Goal: Transaction & Acquisition: Purchase product/service

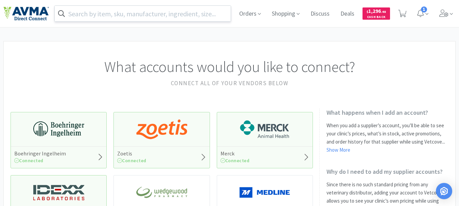
click at [122, 13] on input "text" at bounding box center [143, 14] width 176 height 16
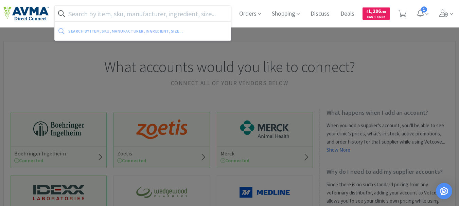
paste input "078507629"
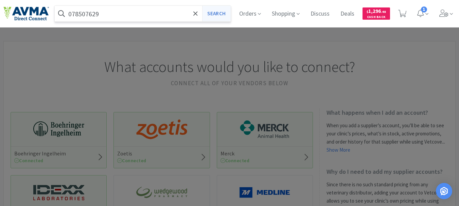
type input "078507629"
click at [215, 14] on button "Search" at bounding box center [216, 14] width 28 height 16
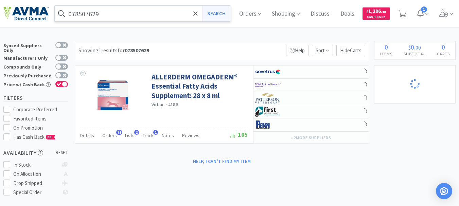
select select "5"
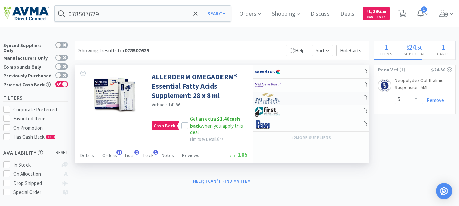
select select "3"
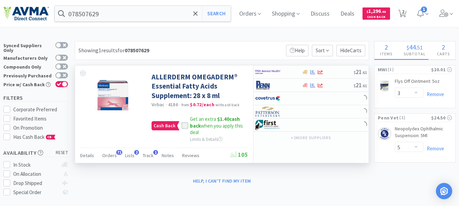
click at [183, 126] on icon at bounding box center [185, 126] width 5 height 5
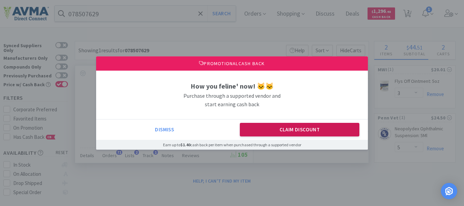
click at [280, 127] on button "Claim Discount" at bounding box center [300, 130] width 120 height 14
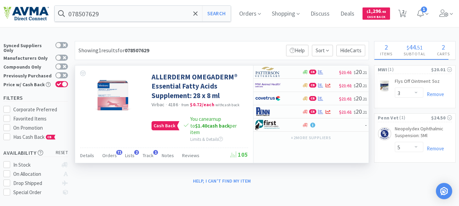
select select "5"
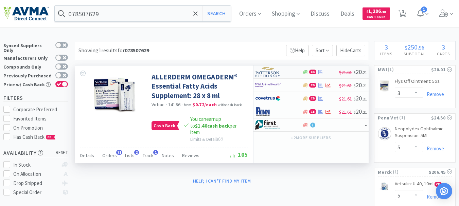
click at [267, 76] on img at bounding box center [267, 72] width 25 height 10
select select "1"
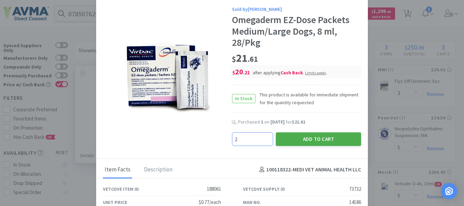
type input "2"
click at [318, 139] on button "Add to Cart" at bounding box center [318, 140] width 85 height 14
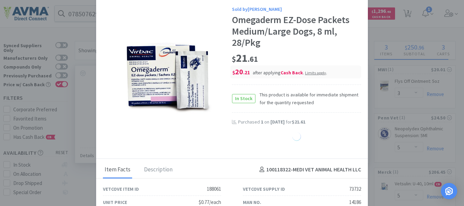
select select "2"
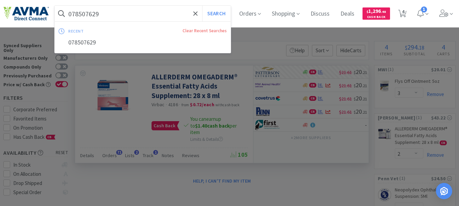
click at [107, 13] on input "078507629" at bounding box center [143, 14] width 176 height 16
paste input "953139"
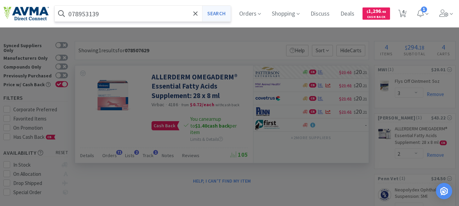
type input "078953139"
click at [214, 13] on button "Search" at bounding box center [216, 14] width 28 height 16
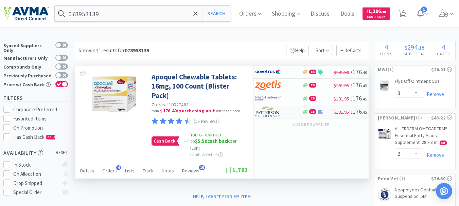
click at [268, 113] on img at bounding box center [267, 112] width 25 height 10
select select "1"
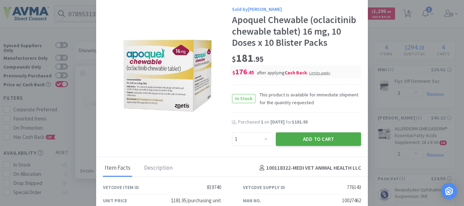
click at [317, 135] on button "Add to Cart" at bounding box center [318, 140] width 85 height 14
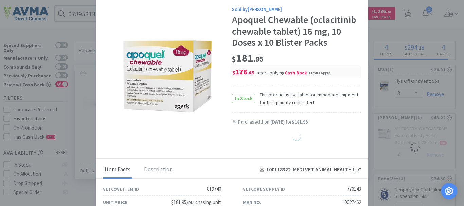
select select "1"
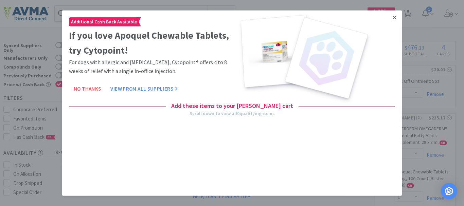
click at [395, 18] on icon at bounding box center [395, 18] width 4 height 4
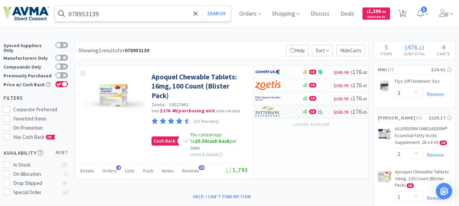
click at [122, 14] on input "078953139" at bounding box center [143, 14] width 176 height 16
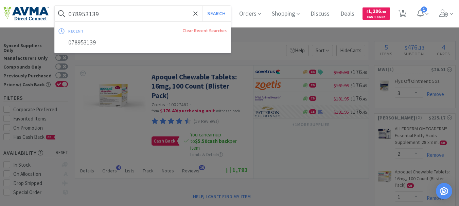
paste input "08512"
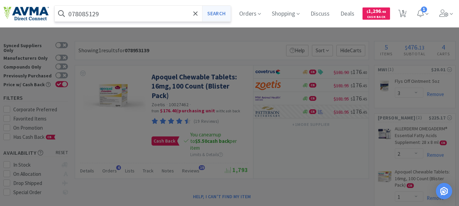
type input "078085129"
click at [219, 16] on button "Search" at bounding box center [216, 14] width 28 height 16
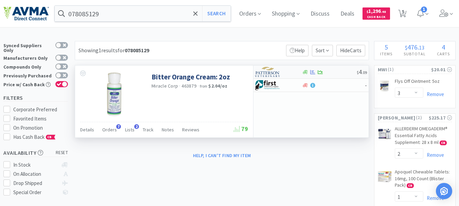
click at [263, 74] on img at bounding box center [267, 72] width 25 height 10
select select "1"
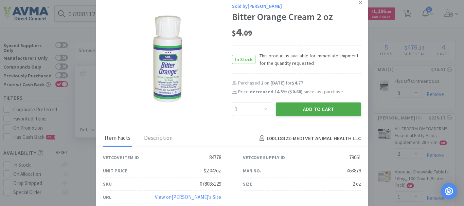
click at [305, 105] on button "Add to Cart" at bounding box center [318, 110] width 85 height 14
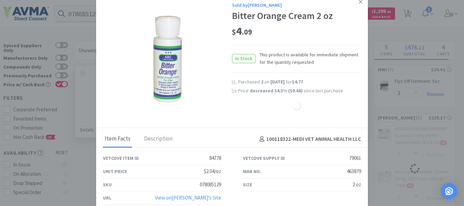
select select "1"
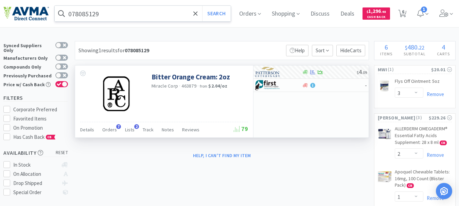
click at [96, 12] on input "078085129" at bounding box center [143, 14] width 176 height 16
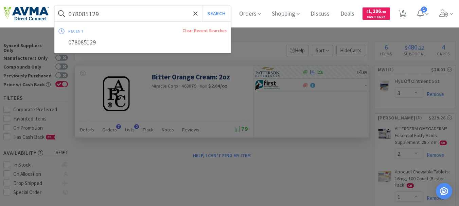
paste input "13324"
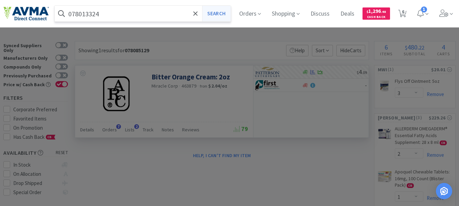
type input "078013324"
click at [224, 10] on button "Search" at bounding box center [216, 14] width 28 height 16
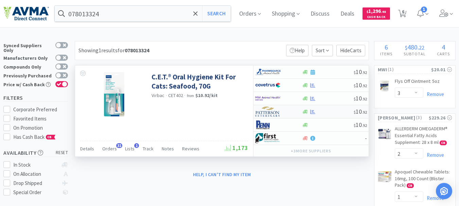
click at [272, 113] on img at bounding box center [267, 112] width 25 height 10
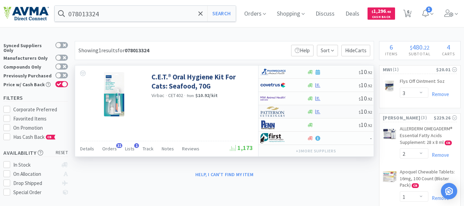
select select "1"
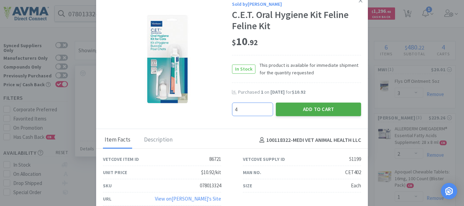
type input "4"
click at [321, 110] on button "Add to Cart" at bounding box center [318, 110] width 85 height 14
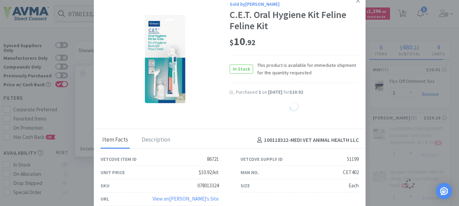
select select "4"
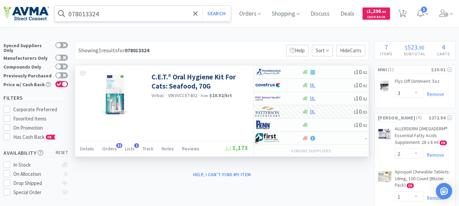
click at [120, 18] on input "078013324" at bounding box center [143, 14] width 176 height 16
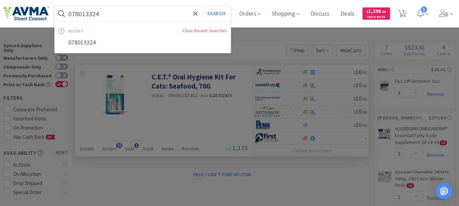
paste input "16"
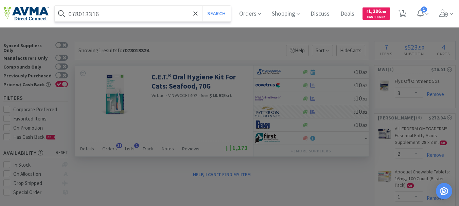
type input "078013316"
click at [202, 6] on button "Search" at bounding box center [216, 14] width 28 height 16
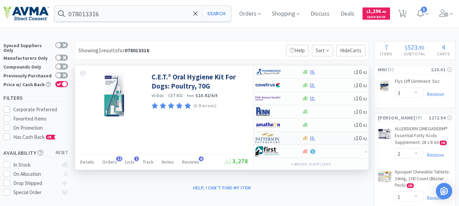
click at [264, 139] on img at bounding box center [267, 138] width 25 height 10
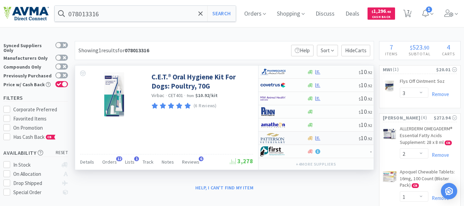
select select "1"
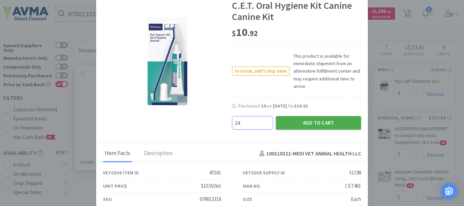
type input "24"
click at [300, 122] on button "Add to Cart" at bounding box center [318, 123] width 85 height 14
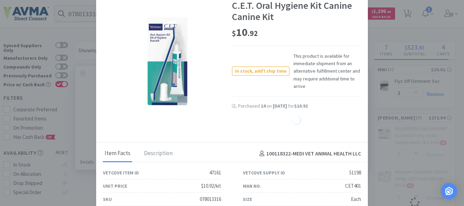
select select "24"
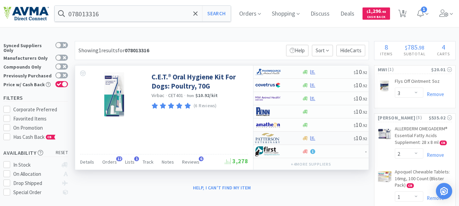
click at [267, 138] on img at bounding box center [267, 138] width 25 height 10
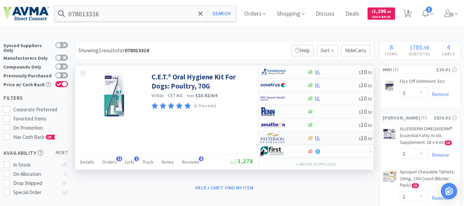
select select "1"
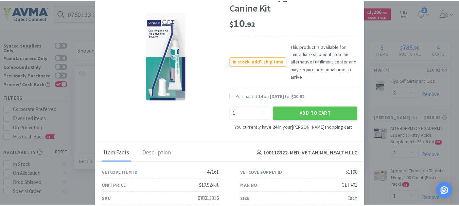
scroll to position [14, 0]
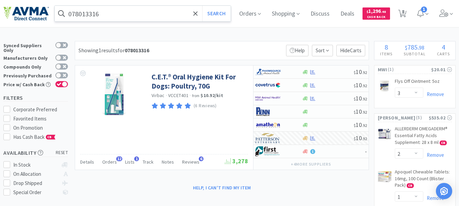
click at [143, 16] on input "078013316" at bounding box center [143, 14] width 176 height 16
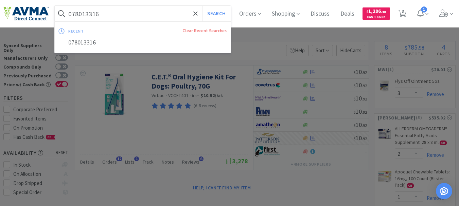
paste input "092"
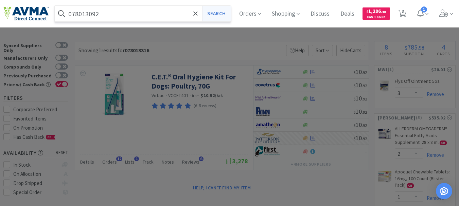
type input "078013092"
click at [215, 12] on button "Search" at bounding box center [216, 14] width 28 height 16
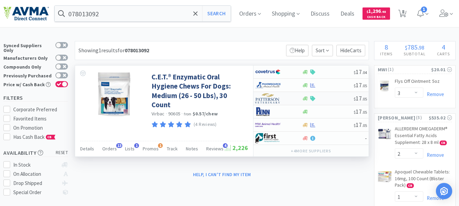
click at [265, 99] on img at bounding box center [267, 98] width 25 height 10
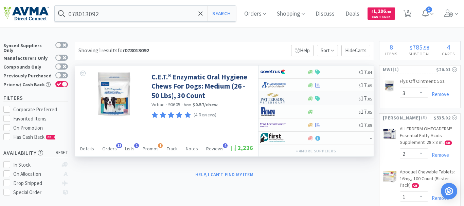
select select "1"
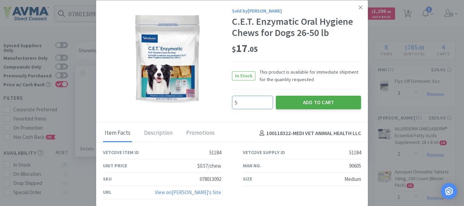
type input "5"
click at [317, 99] on button "Add to Cart" at bounding box center [318, 103] width 85 height 14
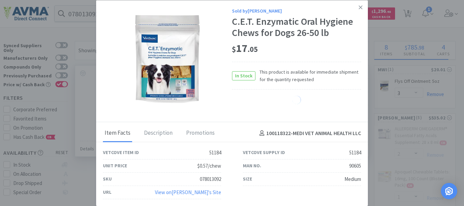
select select "5"
select select "4"
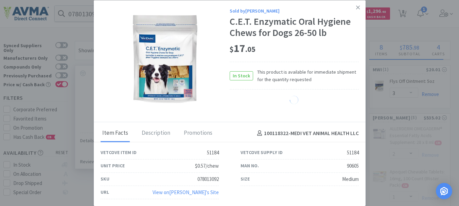
select select "24"
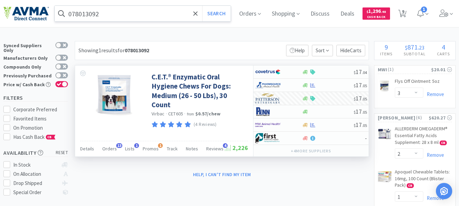
click at [123, 17] on input "078013092" at bounding box center [143, 14] width 176 height 16
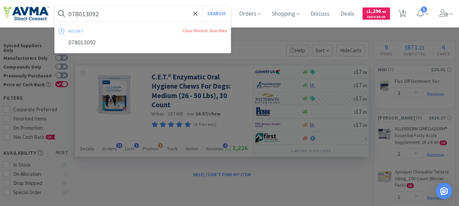
paste input "50"
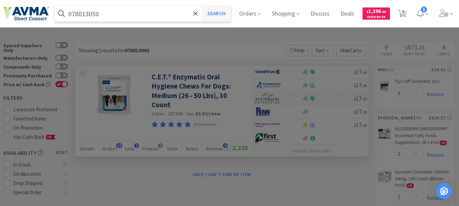
type input "078013050"
click at [219, 14] on button "Search" at bounding box center [216, 14] width 28 height 16
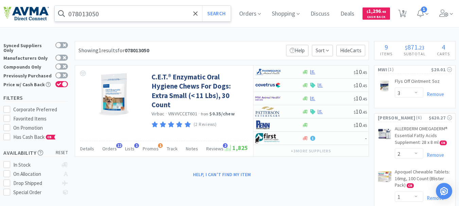
click at [84, 11] on input "078013050" at bounding box center [143, 14] width 176 height 16
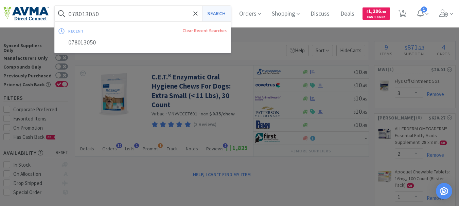
click at [223, 12] on button "Search" at bounding box center [216, 14] width 28 height 16
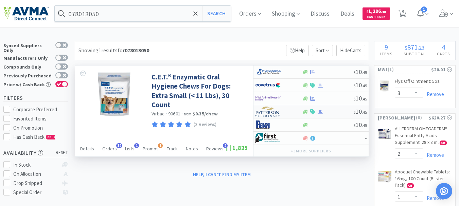
click at [271, 115] on img at bounding box center [267, 112] width 25 height 10
select select "1"
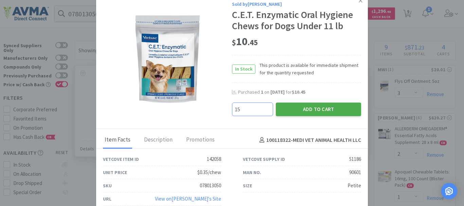
type input "15"
click at [310, 107] on button "Add to Cart" at bounding box center [318, 110] width 85 height 14
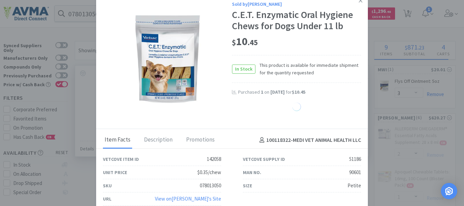
select select "15"
select select "5"
select select "4"
select select "24"
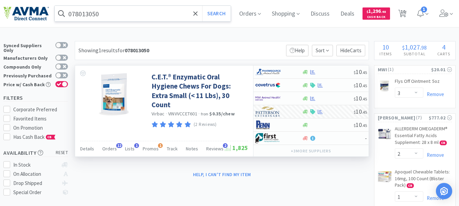
click at [90, 14] on input "078013050" at bounding box center [143, 14] width 176 height 16
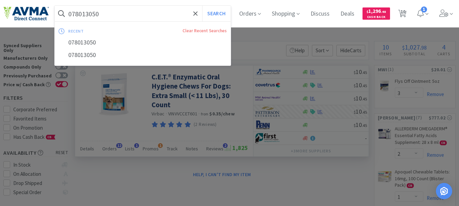
paste input "217"
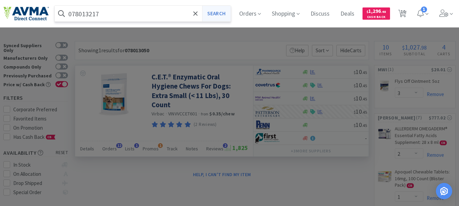
type input "078013217"
click at [225, 14] on button "Search" at bounding box center [216, 14] width 28 height 16
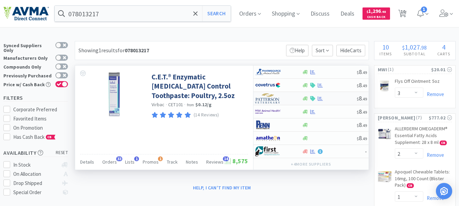
click at [266, 101] on img at bounding box center [267, 98] width 25 height 10
select select "1"
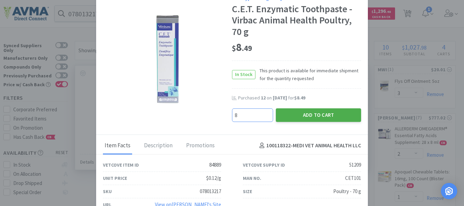
type input "8"
click at [305, 115] on button "Add to Cart" at bounding box center [318, 115] width 85 height 14
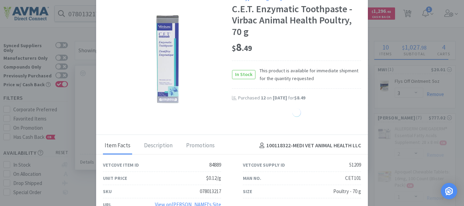
select select "8"
select select "4"
select select "24"
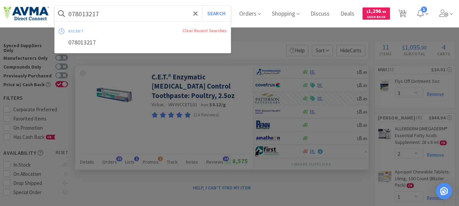
click at [85, 10] on input "078013217" at bounding box center [143, 14] width 176 height 16
paste input "940846"
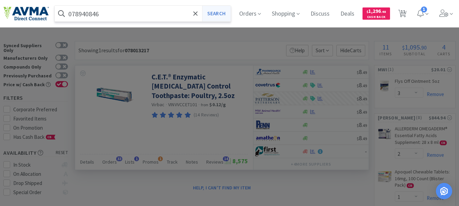
type input "078940846"
click at [219, 14] on button "Search" at bounding box center [216, 14] width 28 height 16
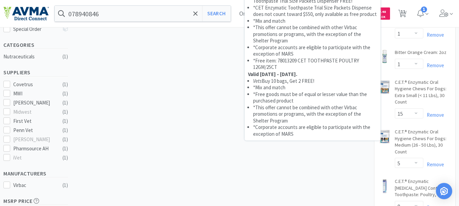
scroll to position [170, 0]
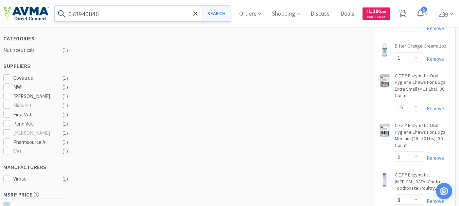
click at [222, 14] on button "Search" at bounding box center [216, 14] width 28 height 16
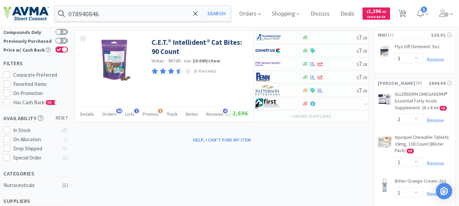
scroll to position [34, 0]
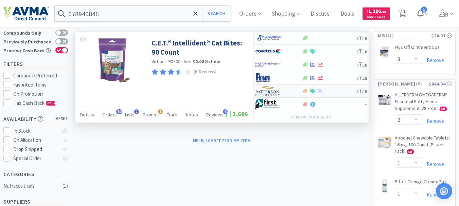
click at [269, 91] on img at bounding box center [267, 91] width 25 height 10
select select "1"
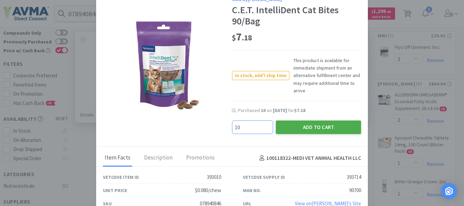
type input "10"
click at [299, 126] on button "Add to Cart" at bounding box center [318, 128] width 85 height 14
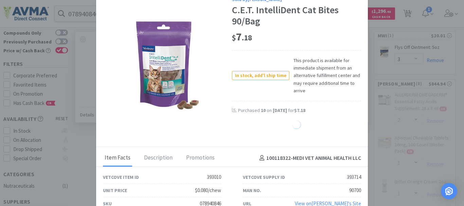
select select "10"
select select "4"
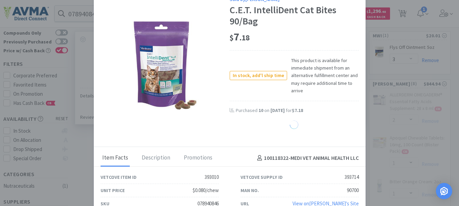
select select "24"
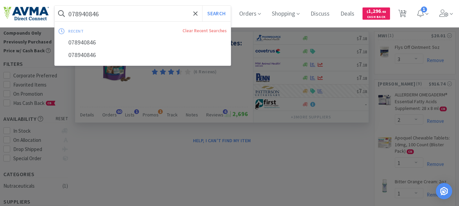
click at [118, 14] on input "078940846" at bounding box center [143, 14] width 176 height 16
paste input "34207"
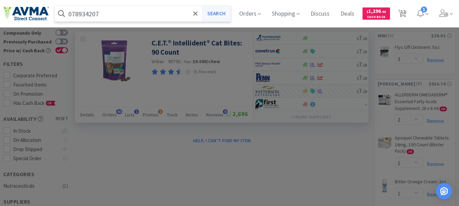
type input "078934207"
click at [226, 13] on button "Search" at bounding box center [216, 14] width 28 height 16
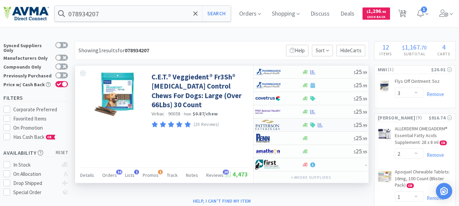
click at [268, 124] on img at bounding box center [267, 125] width 25 height 10
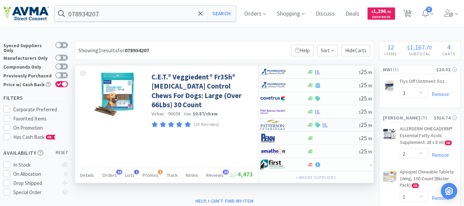
select select "1"
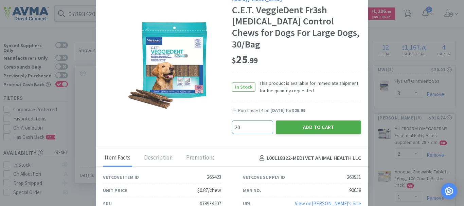
type input "20"
click at [296, 121] on button "Add to Cart" at bounding box center [318, 128] width 85 height 14
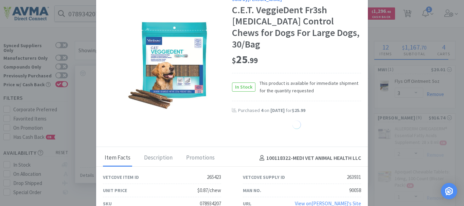
select select "20"
select select "1"
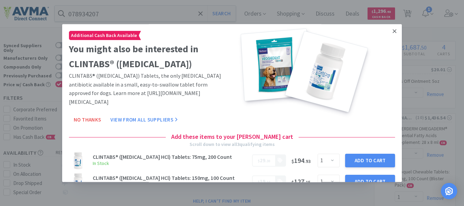
click at [393, 34] on icon at bounding box center [395, 31] width 4 height 6
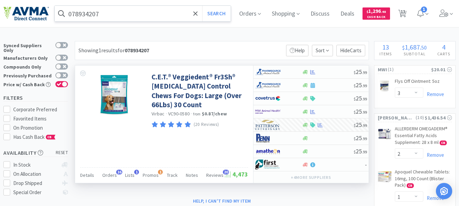
click at [127, 11] on input "078934207" at bounding box center [143, 14] width 176 height 16
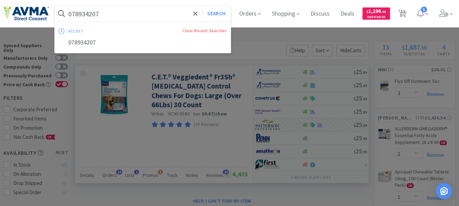
paste input "6"
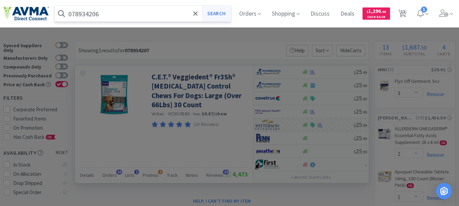
type input "078934206"
click at [225, 12] on button "Search" at bounding box center [216, 14] width 28 height 16
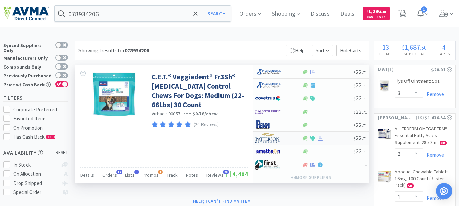
click at [268, 141] on img at bounding box center [267, 138] width 25 height 10
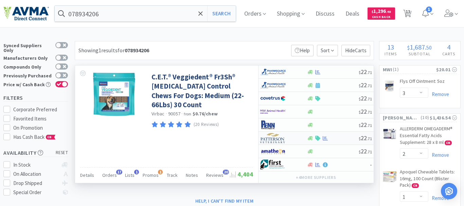
select select "1"
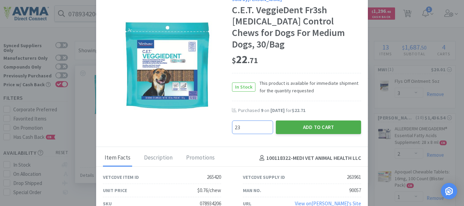
type input "23"
click at [310, 122] on button "Add to Cart" at bounding box center [318, 128] width 85 height 14
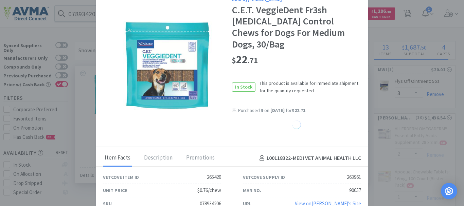
select select "23"
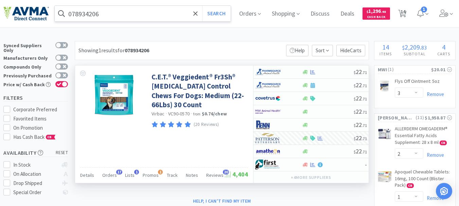
click at [127, 13] on input "078934206" at bounding box center [143, 14] width 176 height 16
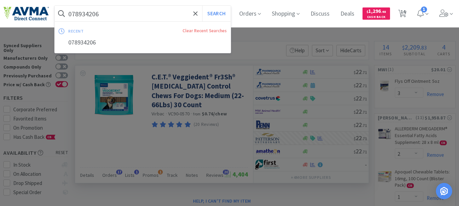
paste input "5"
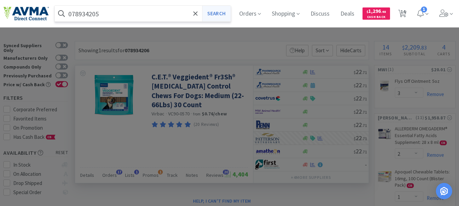
type input "078934205"
click at [223, 13] on button "Search" at bounding box center [216, 14] width 28 height 16
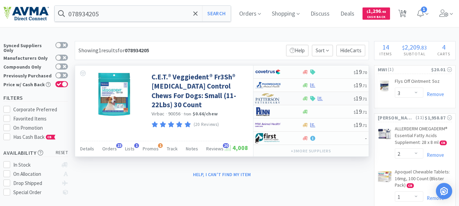
click at [268, 99] on img at bounding box center [267, 98] width 25 height 10
select select "1"
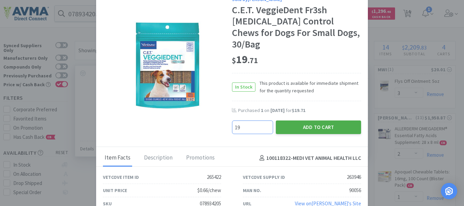
type input "19"
click at [299, 121] on button "Add to Cart" at bounding box center [318, 128] width 85 height 14
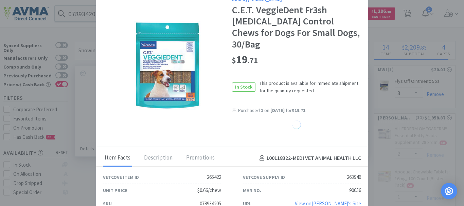
select select "19"
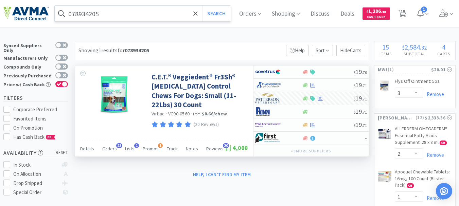
click at [118, 15] on input "078934205" at bounding box center [143, 14] width 176 height 16
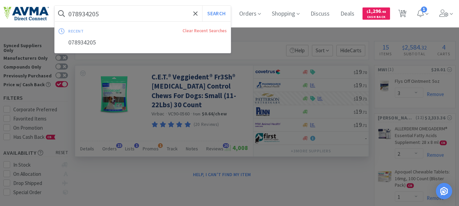
paste input "2953"
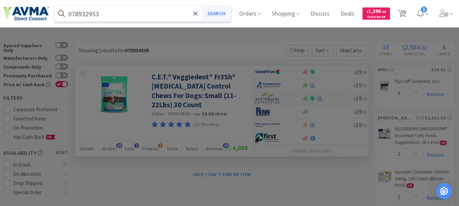
type input "078932953"
click at [222, 14] on button "Search" at bounding box center [216, 14] width 28 height 16
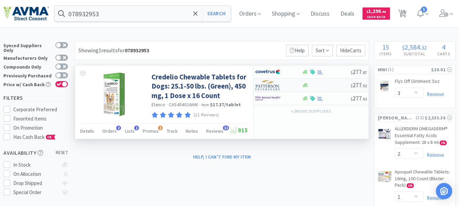
click at [263, 88] on img at bounding box center [267, 85] width 25 height 10
select select "1"
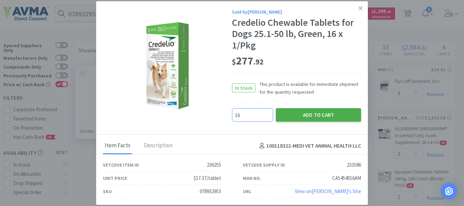
type input "16"
click at [300, 116] on button "Add to Cart" at bounding box center [318, 115] width 85 height 14
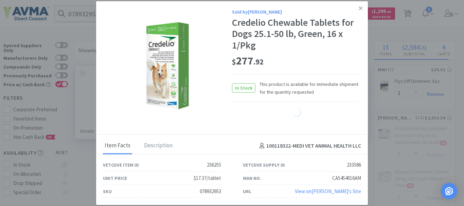
select select "16"
select select "1"
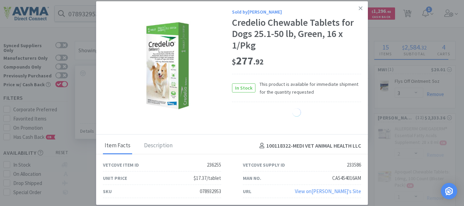
select select "1"
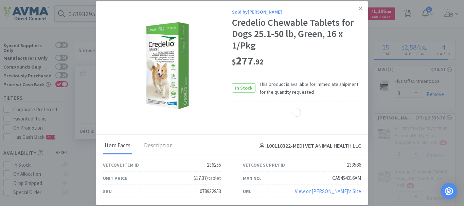
select select "1"
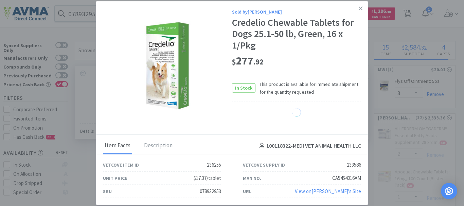
select select "1"
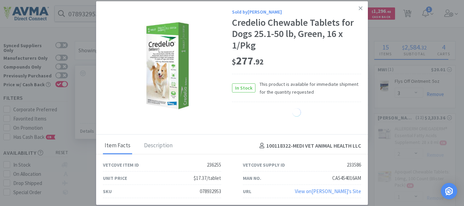
select select "1"
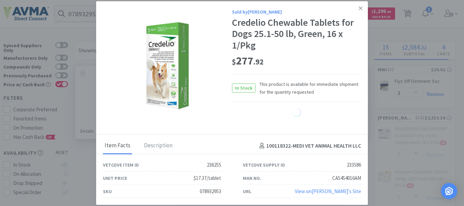
select select "1"
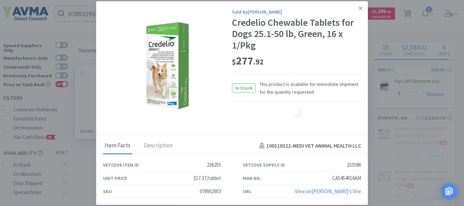
select select "1"
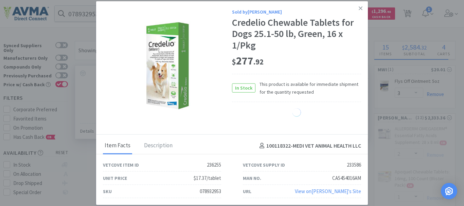
select select "1"
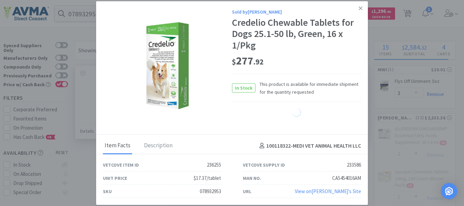
select select "1"
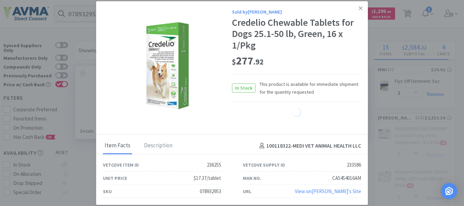
select select "1"
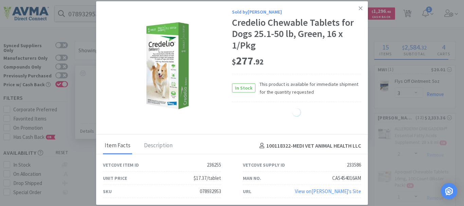
select select "1"
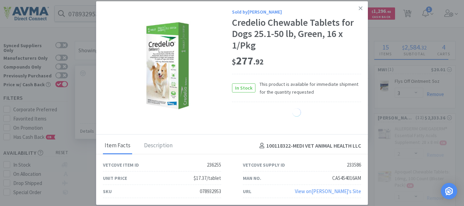
select select "1"
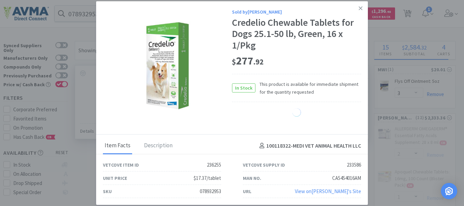
select select "1"
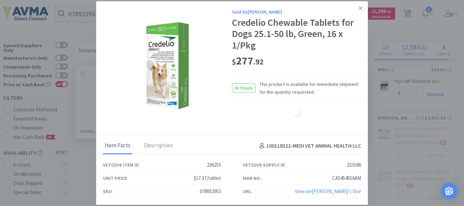
select select "1"
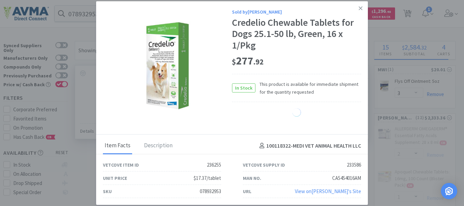
select select "1"
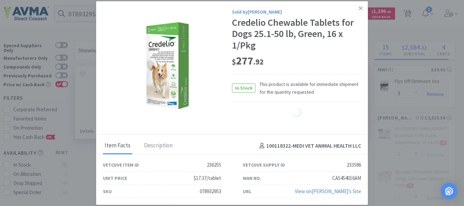
select select "1"
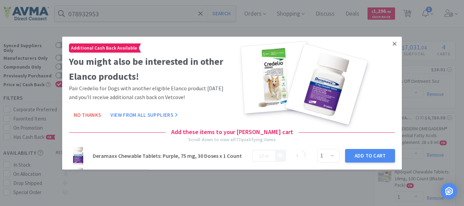
click at [392, 42] on link at bounding box center [395, 43] width 12 height 15
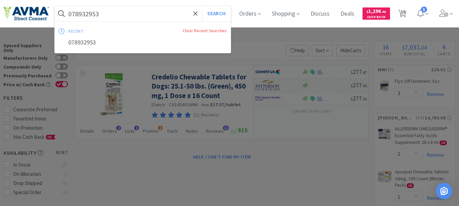
click at [82, 15] on input "078932953" at bounding box center [143, 14] width 176 height 16
click at [86, 12] on input "078932953" at bounding box center [143, 14] width 176 height 16
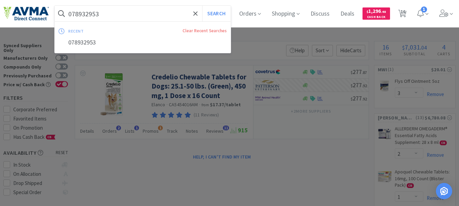
paste input "881119"
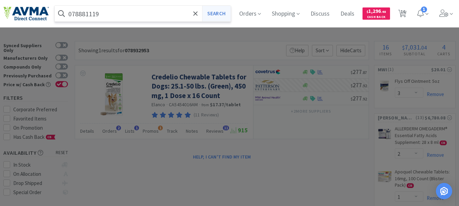
type input "078881119"
click at [216, 16] on button "Search" at bounding box center [216, 14] width 28 height 16
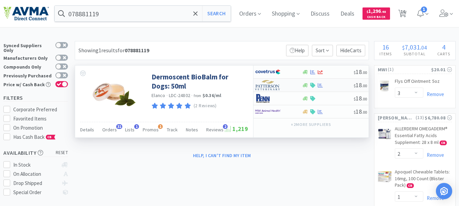
click at [267, 87] on img at bounding box center [267, 85] width 25 height 10
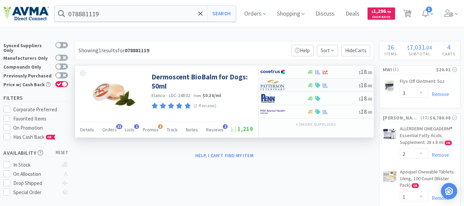
select select "1"
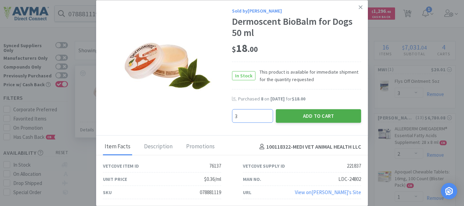
type input "3"
click at [301, 110] on button "Add to Cart" at bounding box center [318, 116] width 85 height 14
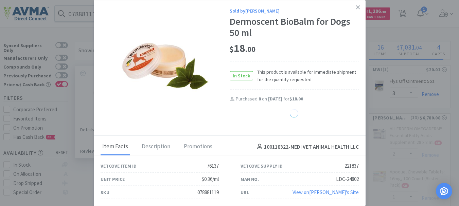
select select "3"
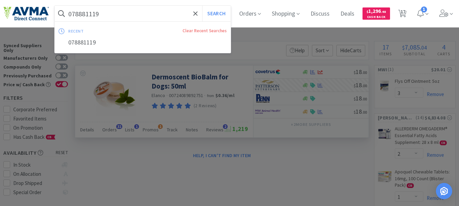
click at [85, 10] on input "078881119" at bounding box center [143, 14] width 176 height 16
paste input "928478"
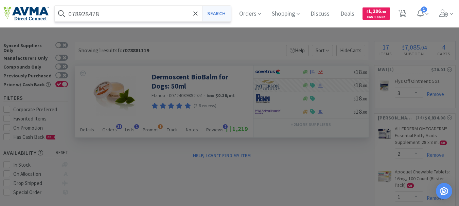
type input "078928478"
click at [228, 12] on button "Search" at bounding box center [216, 14] width 28 height 16
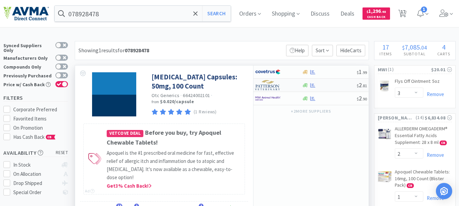
click at [270, 86] on img at bounding box center [267, 85] width 25 height 10
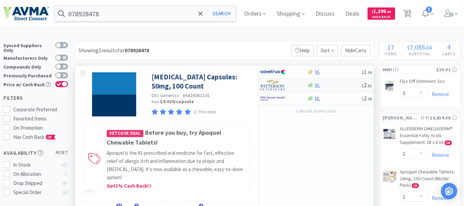
select select "1"
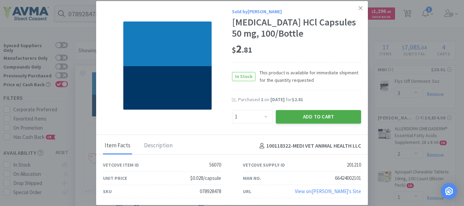
click at [316, 114] on button "Add to Cart" at bounding box center [318, 117] width 85 height 14
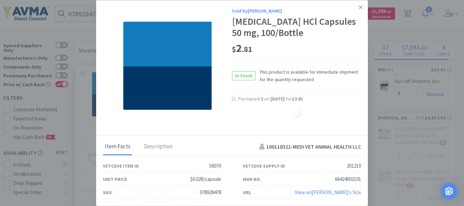
select select "1"
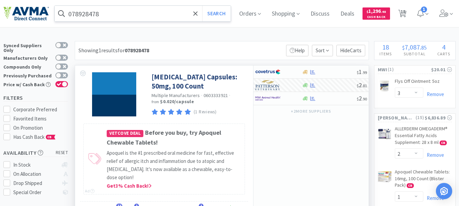
click at [68, 12] on span at bounding box center [62, 13] width 14 height 11
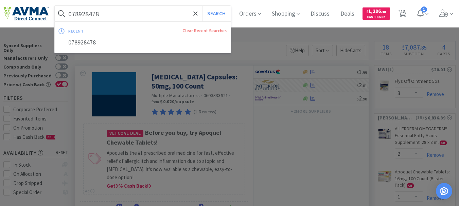
click at [85, 10] on input "078928478" at bounding box center [143, 14] width 176 height 16
paste input "502314"
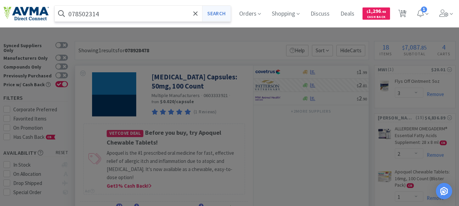
type input "078502314"
click at [221, 11] on button "Search" at bounding box center [216, 14] width 28 height 16
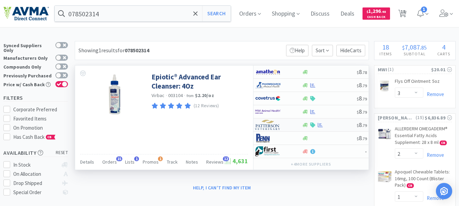
click at [272, 127] on img at bounding box center [267, 125] width 25 height 10
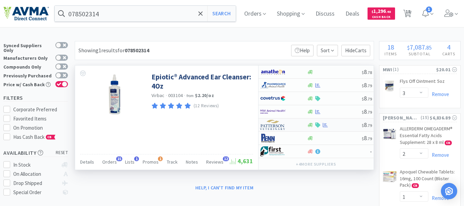
select select "1"
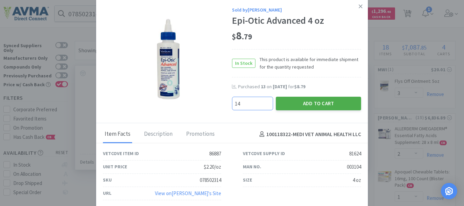
type input "14"
click at [310, 101] on button "Add to Cart" at bounding box center [318, 104] width 85 height 14
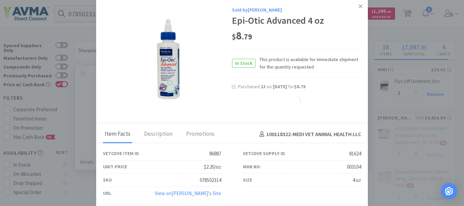
select select "14"
select select "1"
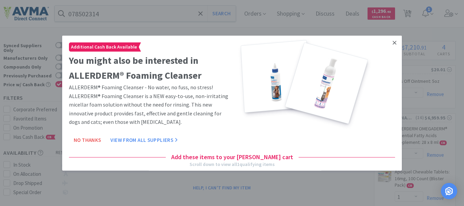
click at [392, 41] on link at bounding box center [395, 42] width 12 height 15
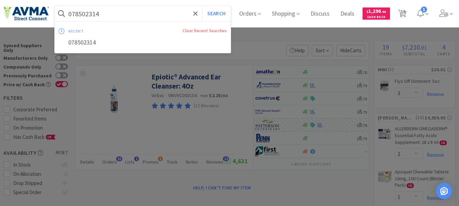
click at [111, 17] on input "078502314" at bounding box center [143, 14] width 176 height 16
paste input "22"
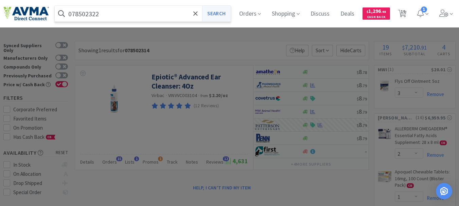
type input "078502322"
click at [215, 14] on button "Search" at bounding box center [216, 14] width 28 height 16
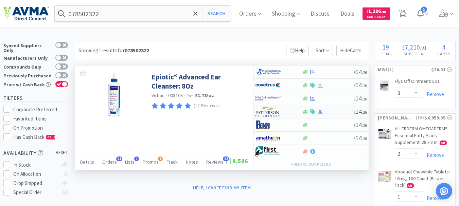
click at [265, 114] on img at bounding box center [267, 112] width 25 height 10
select select "1"
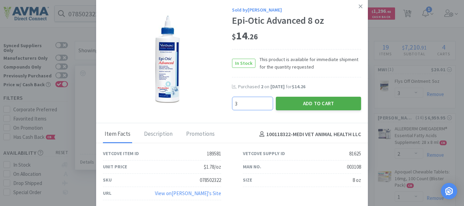
type input "3"
click at [311, 103] on button "Add to Cart" at bounding box center [318, 104] width 85 height 14
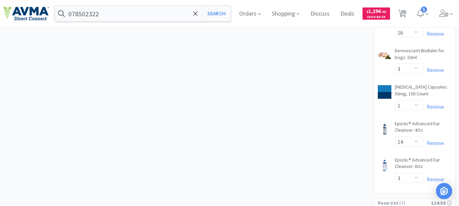
scroll to position [680, 0]
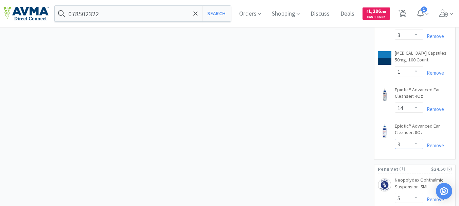
click at [416, 144] on select "Enter Quantity 1 2 3 4 5 6 7 8 9 10 11 12 13 14 15 16 17 18 19 20 Enter Quantity" at bounding box center [409, 144] width 29 height 10
click at [395, 139] on select "Enter Quantity 1 2 3 4 5 6 7 8 9 10 11 12 13 14 15 16 17 18 19 20 Enter Quantity" at bounding box center [409, 144] width 29 height 10
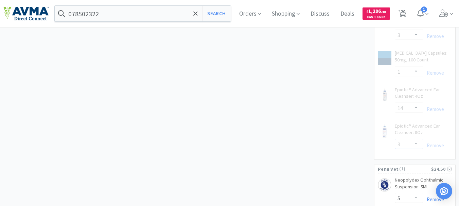
select select "4"
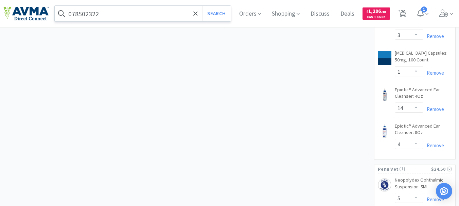
click at [114, 13] on input "078502322" at bounding box center [143, 14] width 176 height 16
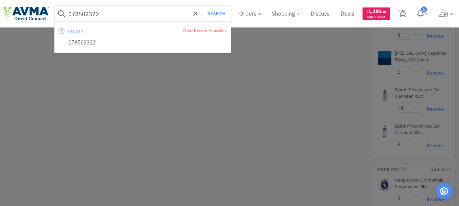
paste input "011878"
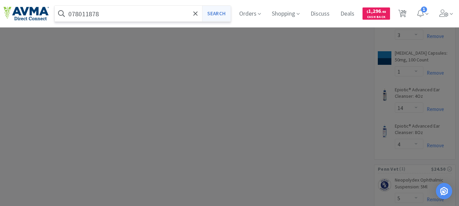
type input "078011878"
click at [230, 16] on button "Search" at bounding box center [216, 14] width 28 height 16
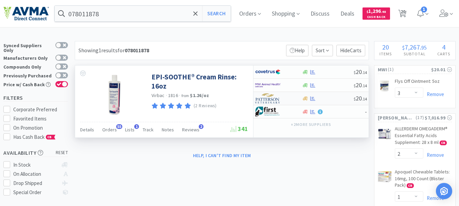
click at [268, 100] on img at bounding box center [267, 98] width 25 height 10
select select "1"
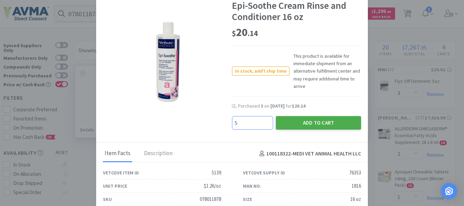
type input "5"
click at [305, 119] on button "Add to Cart" at bounding box center [318, 123] width 85 height 14
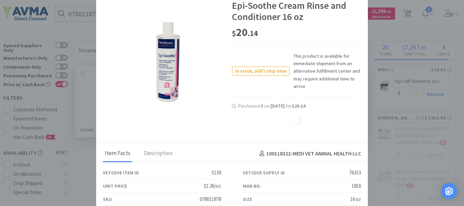
select select "5"
select select "14"
select select "4"
select select "1"
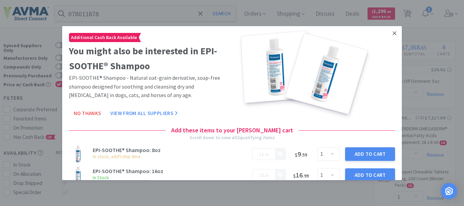
click at [393, 32] on icon at bounding box center [395, 33] width 4 height 6
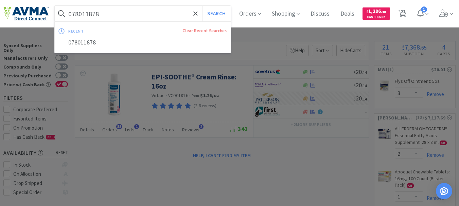
click at [124, 14] on input "078011878" at bounding box center [143, 14] width 176 height 16
paste input "465134"
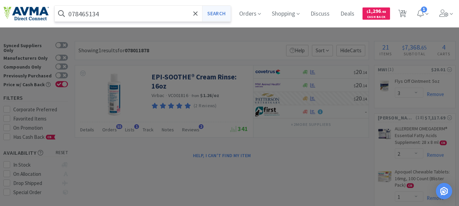
type input "078465134"
click at [221, 12] on button "Search" at bounding box center [216, 14] width 28 height 16
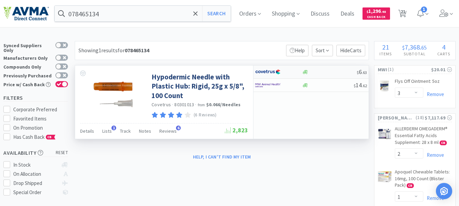
click at [270, 72] on img at bounding box center [267, 72] width 25 height 10
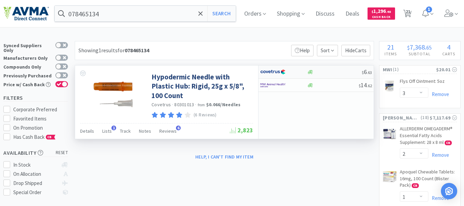
select select "1"
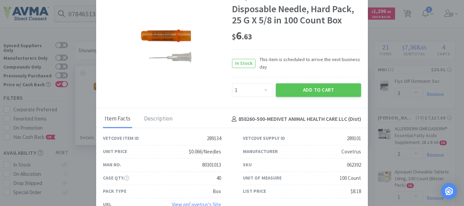
click at [352, 166] on div "062392" at bounding box center [354, 165] width 14 height 8
copy div "062392"
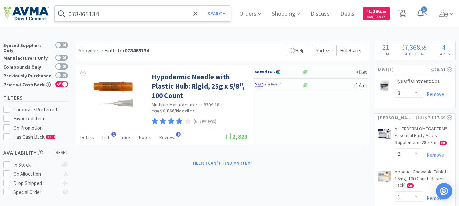
click at [104, 14] on input "078465134" at bounding box center [143, 14] width 176 height 16
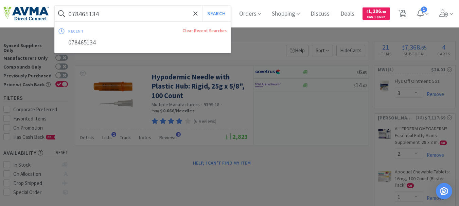
paste input "78936090"
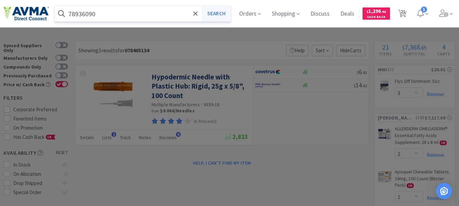
type input "78936090"
click at [212, 14] on button "Search" at bounding box center [216, 14] width 28 height 16
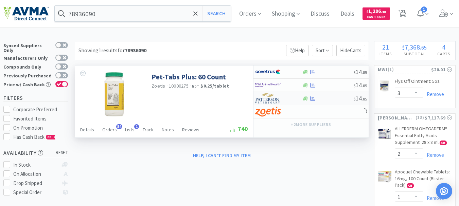
click at [268, 98] on img at bounding box center [267, 98] width 25 height 10
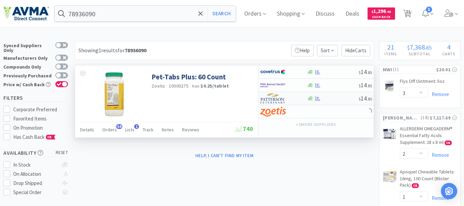
select select "1"
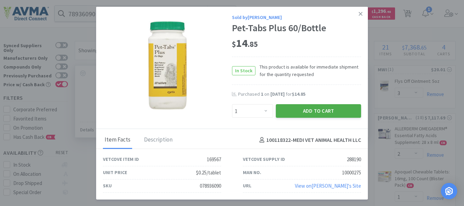
click at [302, 109] on button "Add to Cart" at bounding box center [318, 111] width 85 height 14
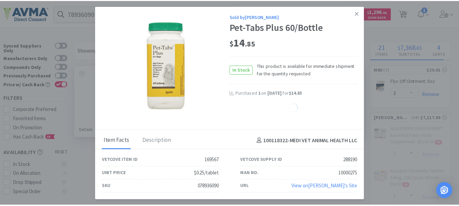
select select "1"
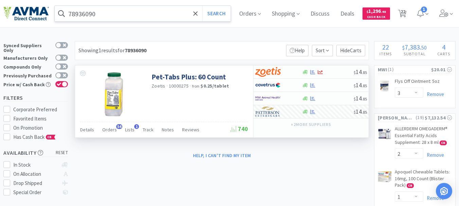
click at [98, 16] on input "78936090" at bounding box center [143, 14] width 176 height 16
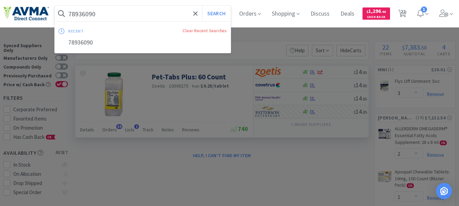
paste input "0788566"
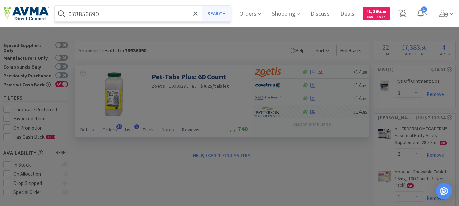
type input "078856690"
click at [225, 13] on button "Search" at bounding box center [216, 14] width 28 height 16
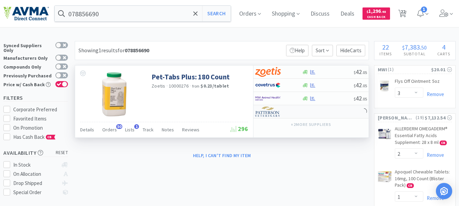
click at [266, 113] on img at bounding box center [267, 112] width 25 height 10
select select "1"
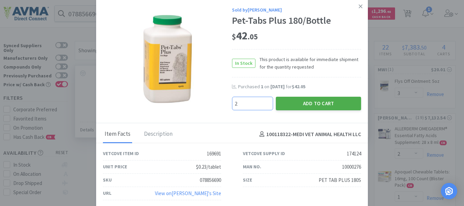
type input "2"
click at [310, 99] on button "Add to Cart" at bounding box center [318, 104] width 85 height 14
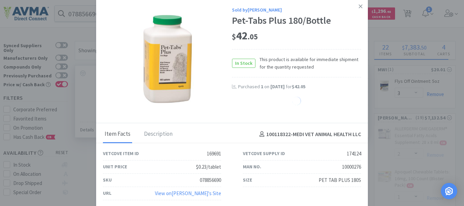
select select "2"
select select "1"
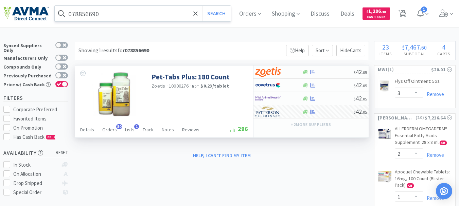
click at [109, 12] on input "078856690" at bounding box center [143, 14] width 176 height 16
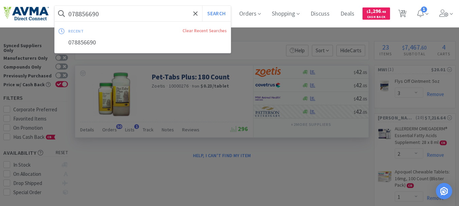
paste input "666635"
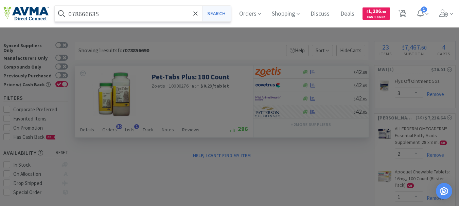
type input "078666635"
click at [206, 14] on button "Search" at bounding box center [216, 14] width 28 height 16
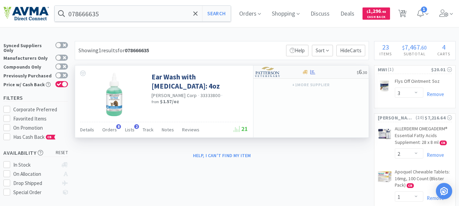
click at [272, 73] on img at bounding box center [267, 72] width 25 height 10
select select "1"
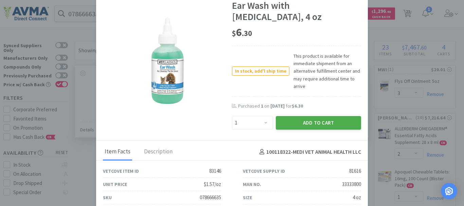
click at [296, 116] on button "Add to Cart" at bounding box center [318, 123] width 85 height 14
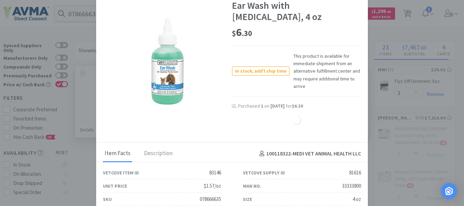
select select "1"
select select "14"
select select "4"
select select "2"
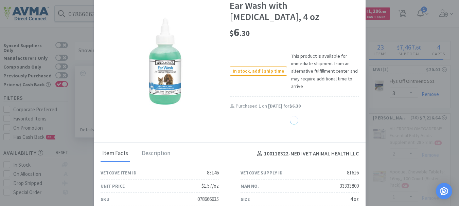
select select "1"
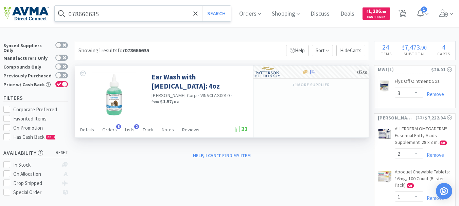
click at [84, 14] on input "078666635" at bounding box center [143, 14] width 176 height 16
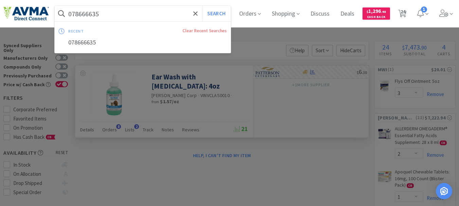
paste input "937805"
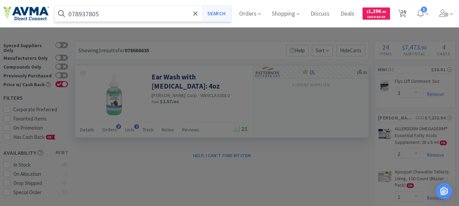
type input "078937805"
click at [225, 15] on button "Search" at bounding box center [216, 14] width 28 height 16
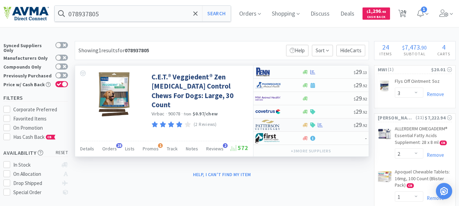
click at [271, 126] on img at bounding box center [267, 125] width 25 height 10
select select "1"
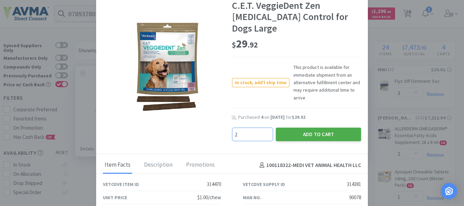
type input "2"
click at [284, 128] on button "Add to Cart" at bounding box center [318, 135] width 85 height 14
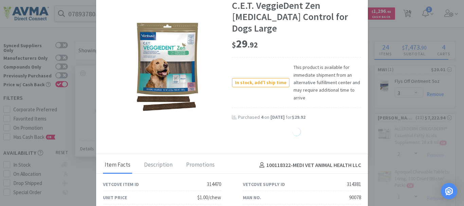
select select "2"
select select "16"
select select "3"
select select "1"
select select "5"
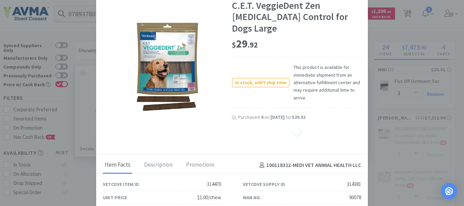
select select "1"
select select "14"
select select "4"
select select "2"
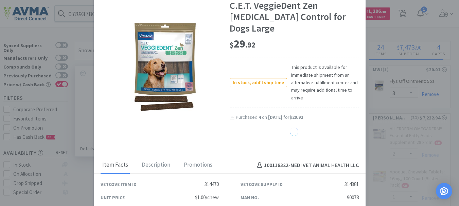
select select "1"
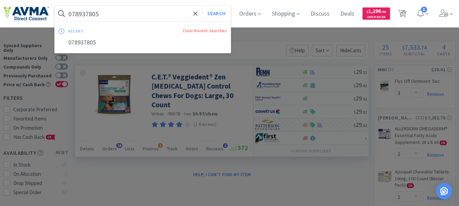
click at [85, 11] on input "078937805" at bounding box center [143, 14] width 176 height 16
paste input "4"
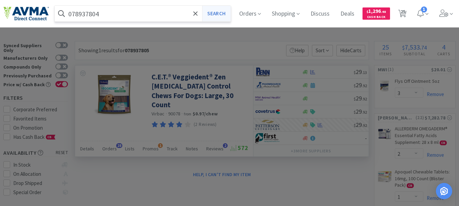
type input "078937804"
click at [228, 11] on button "Search" at bounding box center [216, 14] width 28 height 16
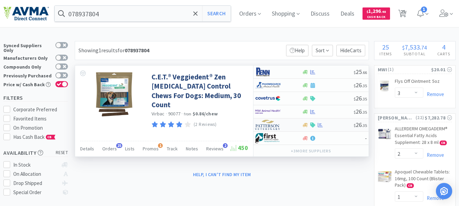
click at [269, 126] on img at bounding box center [267, 125] width 25 height 10
select select "1"
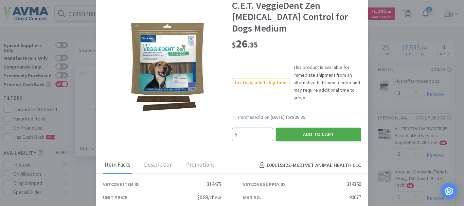
type input "5"
click at [307, 128] on button "Add to Cart" at bounding box center [318, 135] width 85 height 14
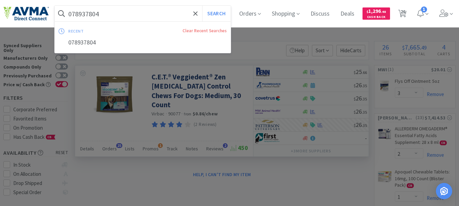
click at [114, 17] on input "078937804" at bounding box center [143, 14] width 176 height 16
paste input "3"
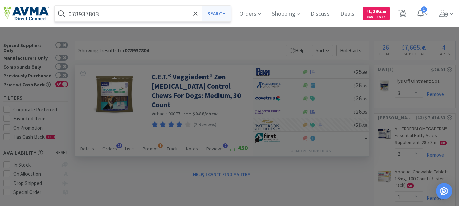
click at [221, 15] on button "Search" at bounding box center [216, 14] width 28 height 16
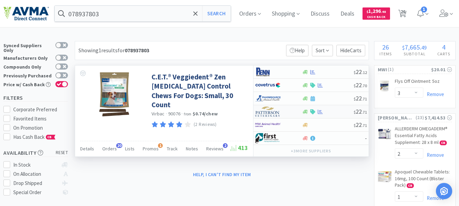
click at [272, 114] on img at bounding box center [267, 112] width 25 height 10
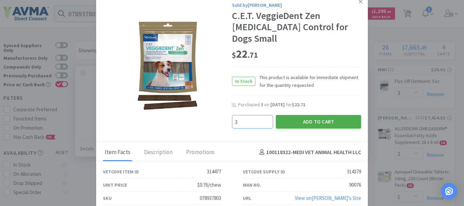
click at [323, 115] on button "Add to Cart" at bounding box center [318, 122] width 85 height 14
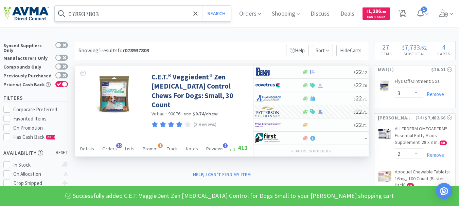
click at [88, 13] on input "078937803" at bounding box center [143, 14] width 176 height 16
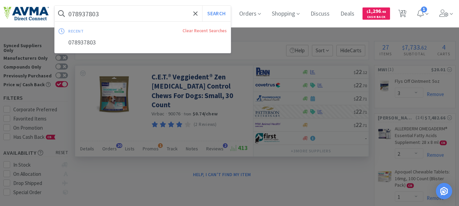
paste input "2"
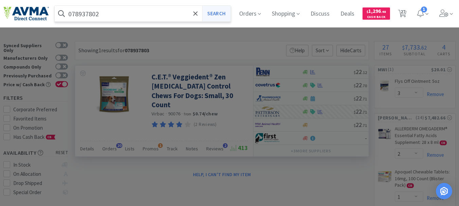
click at [226, 13] on button "Search" at bounding box center [216, 14] width 28 height 16
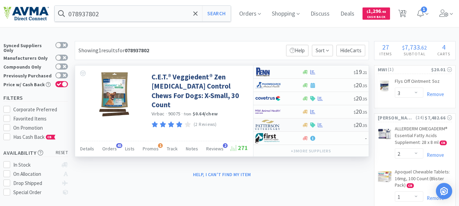
click at [270, 123] on img at bounding box center [267, 125] width 25 height 10
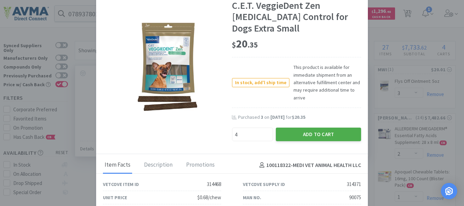
click at [326, 128] on button "Add to Cart" at bounding box center [318, 135] width 85 height 14
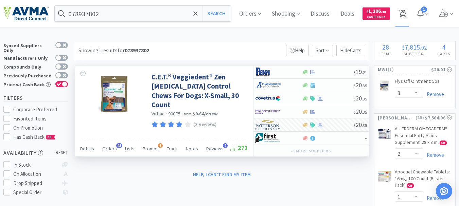
click at [405, 14] on span "28" at bounding box center [403, 11] width 5 height 27
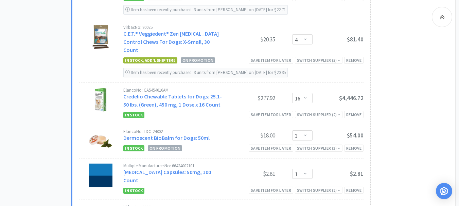
scroll to position [1462, 0]
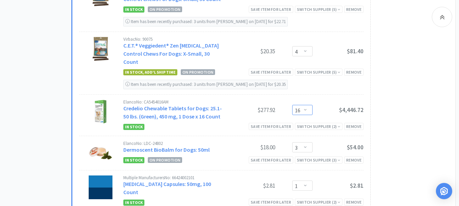
click at [305, 105] on select "Enter Quantity 1 2 3 4 5 6 7 8 9 10 11 12 13 14 15 16 17 18 19 20 Enter Quantity" at bounding box center [302, 110] width 20 height 10
click at [292, 105] on select "Enter Quantity 1 2 3 4 5 6 7 8 9 10 11 12 13 14 15 16 17 18 19 20 Enter Quantity" at bounding box center [302, 110] width 20 height 10
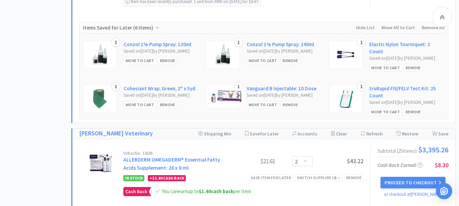
scroll to position [544, 0]
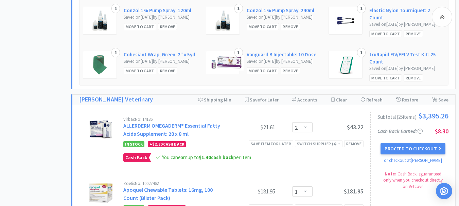
click at [237, 131] on div "Virbac No: 14186 ALLERDERM OMEGADERM® Essential Fatty Acids Supplement: 28 x 8 …" at bounding box center [243, 128] width 240 height 22
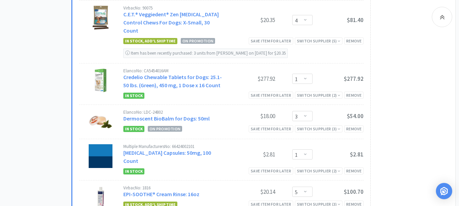
scroll to position [1496, 0]
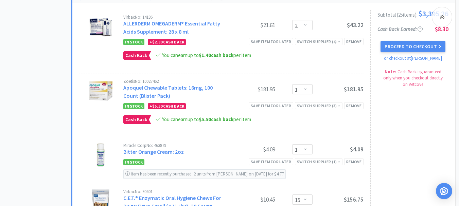
scroll to position [646, 0]
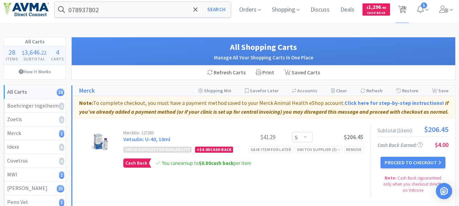
scroll to position [0, 0]
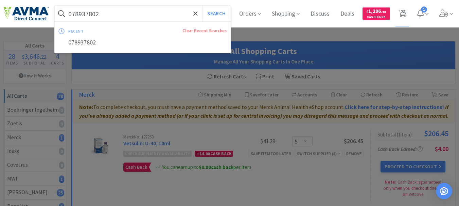
click at [127, 17] on input "078937802" at bounding box center [143, 14] width 176 height 16
paste input "013217"
click at [216, 10] on button "Search" at bounding box center [216, 14] width 28 height 16
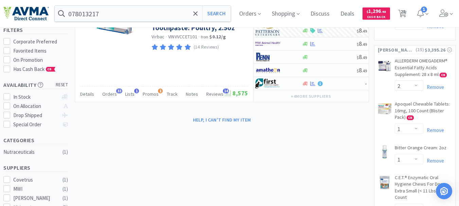
scroll to position [34, 0]
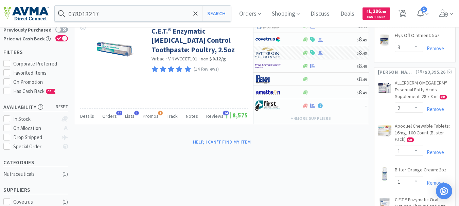
scroll to position [0, 0]
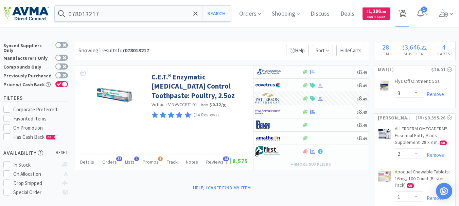
click at [405, 12] on span "28" at bounding box center [403, 11] width 5 height 27
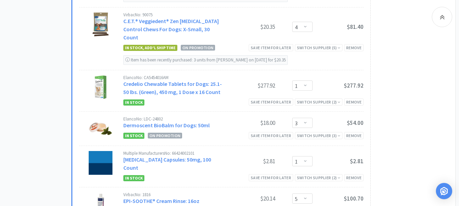
scroll to position [1503, 0]
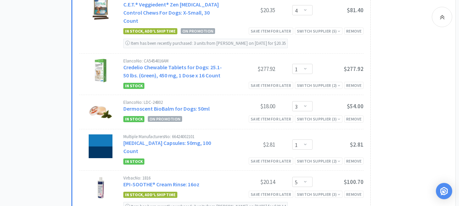
click at [245, 65] on div "$277.92" at bounding box center [249, 69] width 51 height 8
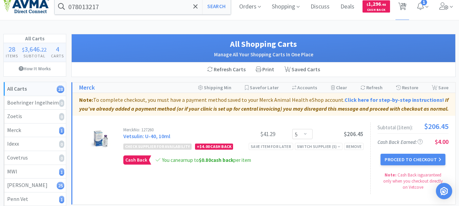
scroll to position [0, 0]
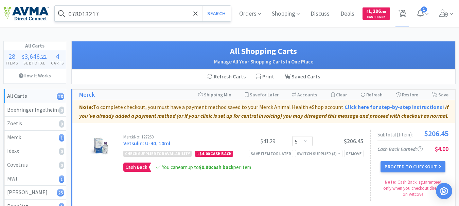
click at [120, 10] on input "078013217" at bounding box center [143, 14] width 176 height 16
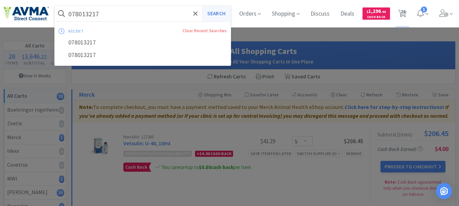
click at [217, 14] on button "Search" at bounding box center [216, 14] width 28 height 16
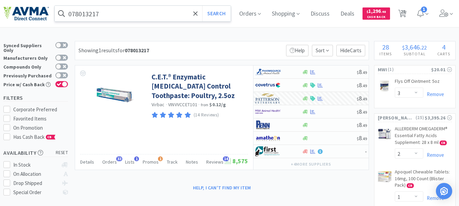
click at [128, 8] on input "078013217" at bounding box center [143, 14] width 176 height 16
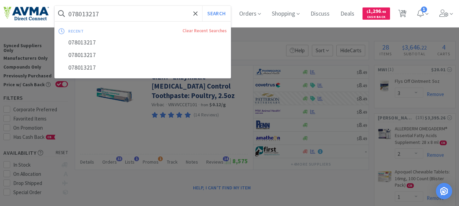
paste input "937803"
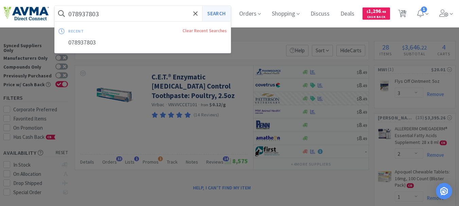
click at [221, 15] on button "Search" at bounding box center [216, 14] width 28 height 16
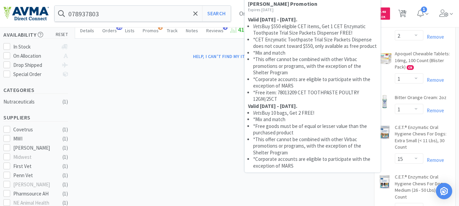
scroll to position [102, 0]
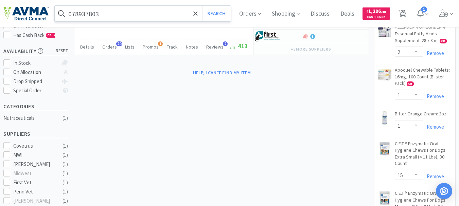
click at [114, 12] on input "078937803" at bounding box center [143, 14] width 176 height 16
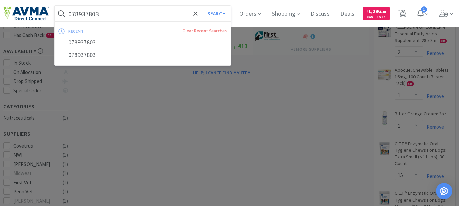
paste input "4207"
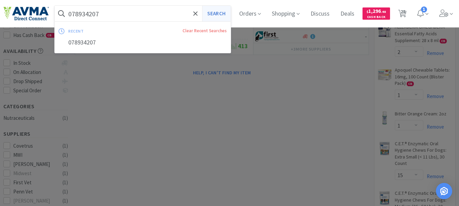
click at [212, 12] on button "Search" at bounding box center [216, 14] width 28 height 16
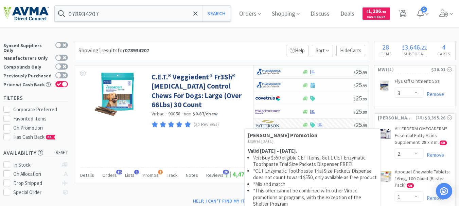
click at [305, 166] on li "Vets Buy $550 eligible CET items, Get 1 CET Enzymatic Toothpaste Trial Size Pac…" at bounding box center [315, 161] width 124 height 13
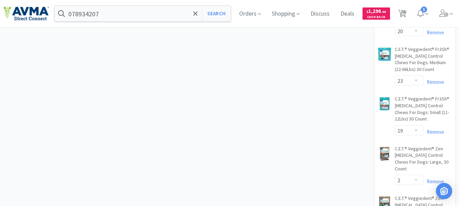
scroll to position [510, 0]
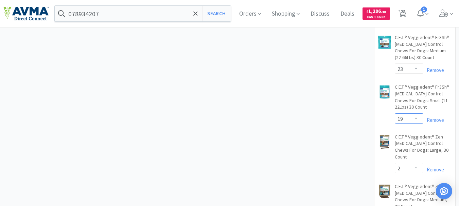
click at [417, 119] on select "Enter Quantity 1 2 3 4 5 6 7 8 9 10 11 12 13 14 15 16 17 18 19 20 Enter Quantity" at bounding box center [409, 119] width 29 height 10
click at [395, 114] on select "Enter Quantity 1 2 3 4 5 6 7 8 9 10 11 12 13 14 15 16 17 18 19 20 Enter Quantity" at bounding box center [409, 119] width 29 height 10
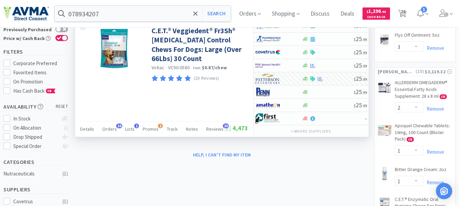
scroll to position [42, 0]
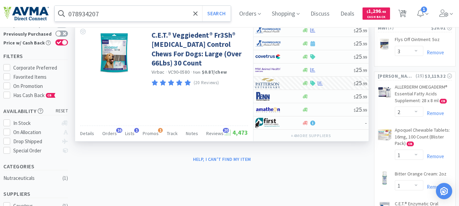
click at [108, 16] on input "078934207" at bounding box center [143, 14] width 176 height 16
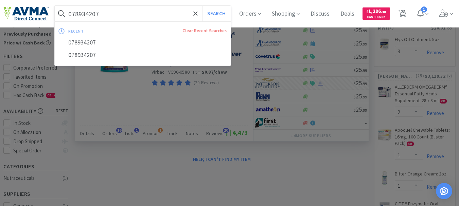
paste input "013316"
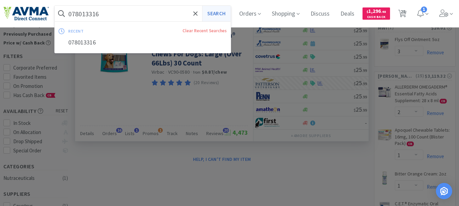
click at [216, 13] on button "Search" at bounding box center [216, 14] width 28 height 16
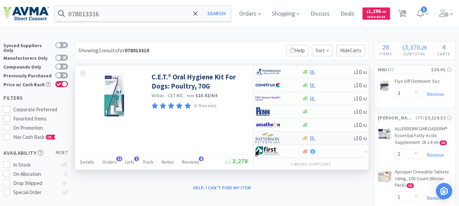
click at [269, 139] on img at bounding box center [267, 138] width 25 height 10
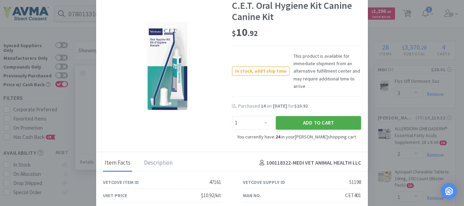
click at [327, 122] on button "Add to Cart" at bounding box center [318, 123] width 85 height 14
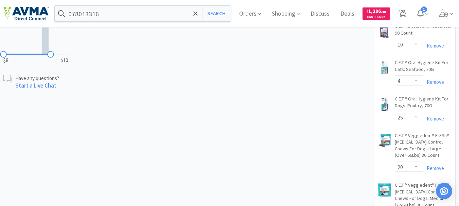
scroll to position [374, 0]
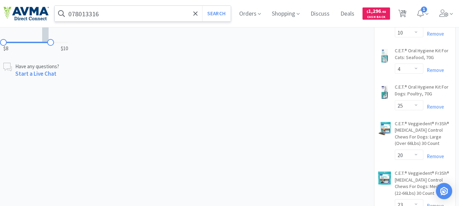
click at [113, 10] on input "078013316" at bounding box center [143, 14] width 176 height 16
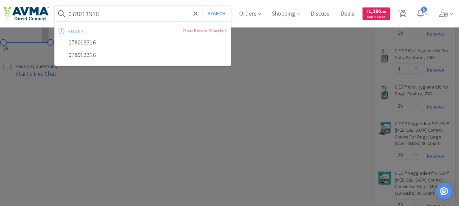
paste input "934205"
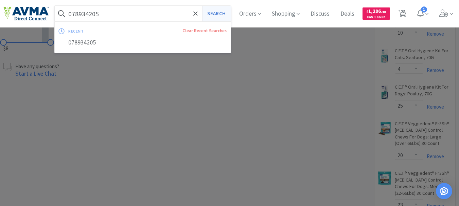
click at [217, 16] on button "Search" at bounding box center [216, 14] width 28 height 16
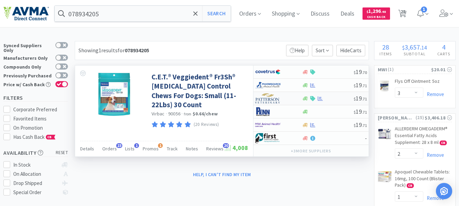
click at [263, 100] on img at bounding box center [267, 98] width 25 height 10
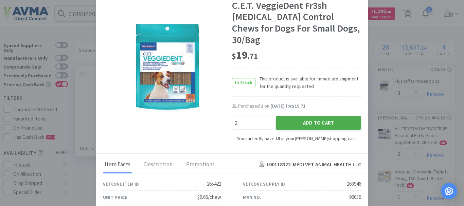
click at [323, 117] on button "Add to Cart" at bounding box center [318, 123] width 85 height 14
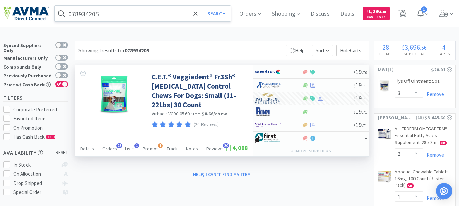
click at [101, 10] on input "078934205" at bounding box center [143, 14] width 176 height 16
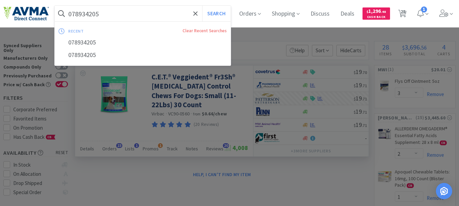
paste input "THO33"
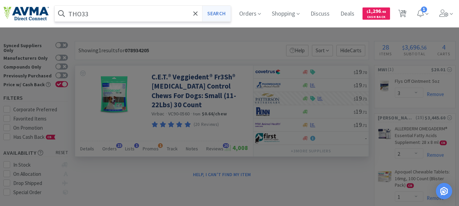
click at [222, 16] on button "Search" at bounding box center [216, 14] width 28 height 16
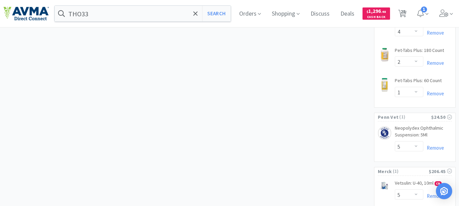
scroll to position [1067, 0]
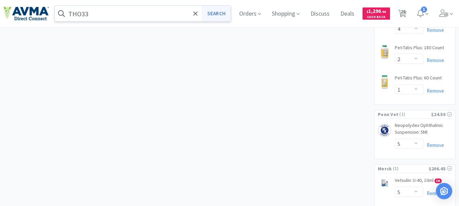
click at [221, 15] on button "Search" at bounding box center [216, 14] width 28 height 16
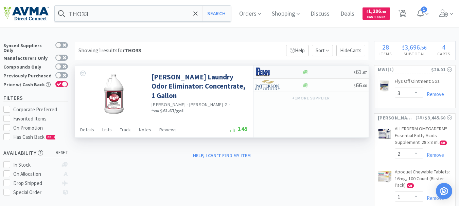
click at [266, 71] on img at bounding box center [267, 72] width 25 height 10
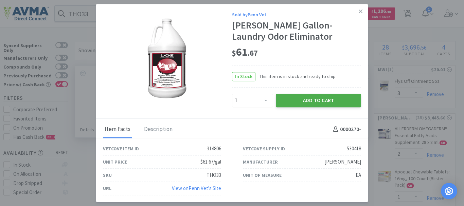
click at [304, 99] on button "Add to Cart" at bounding box center [318, 101] width 85 height 14
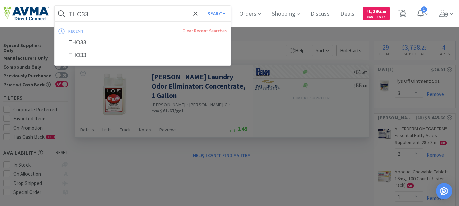
click at [97, 18] on input "THO33" at bounding box center [143, 14] width 176 height 16
paste input "BUT66002"
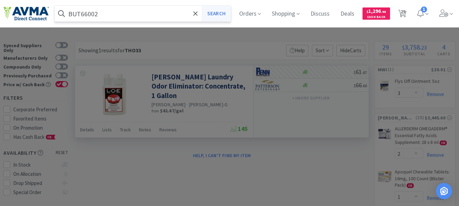
click at [212, 11] on button "Search" at bounding box center [216, 14] width 28 height 16
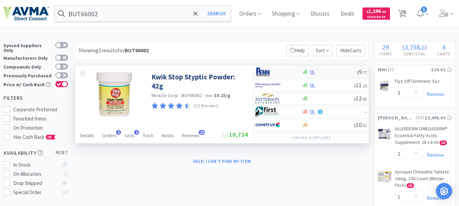
click at [266, 72] on img at bounding box center [267, 72] width 25 height 10
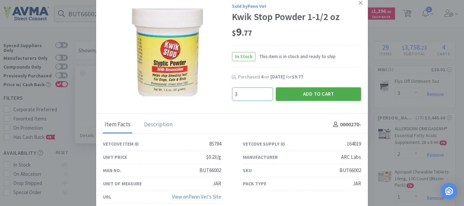
click at [325, 93] on button "Add to Cart" at bounding box center [318, 94] width 85 height 14
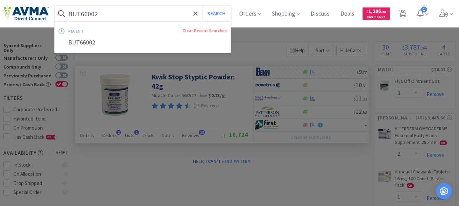
click at [116, 16] on input "BUT66002" at bounding box center [143, 14] width 176 height 16
paste input "PT600060"
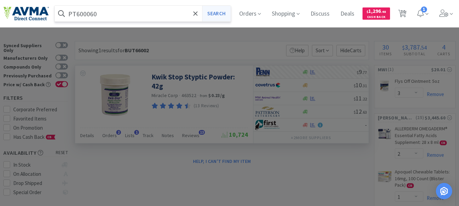
click at [225, 15] on button "Search" at bounding box center [216, 14] width 28 height 16
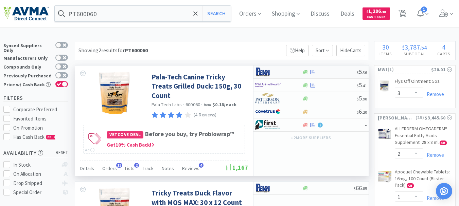
click at [265, 70] on img at bounding box center [267, 72] width 25 height 10
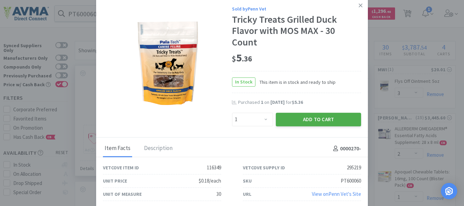
click at [322, 116] on button "Add to Cart" at bounding box center [318, 120] width 85 height 14
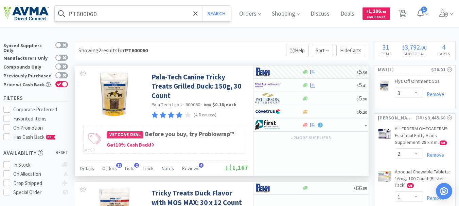
click at [105, 11] on input "PT600060" at bounding box center [143, 14] width 176 height 16
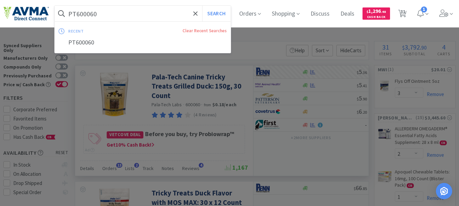
paste input "VS62"
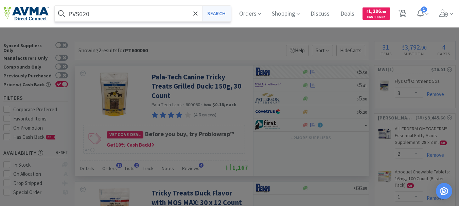
click at [219, 11] on button "Search" at bounding box center [216, 14] width 28 height 16
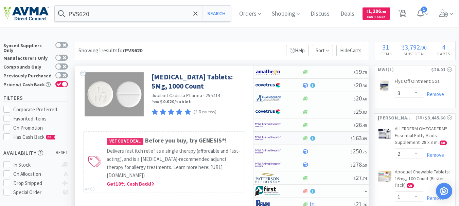
scroll to position [34, 0]
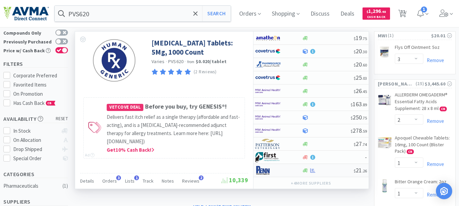
click at [265, 171] on img at bounding box center [267, 171] width 25 height 10
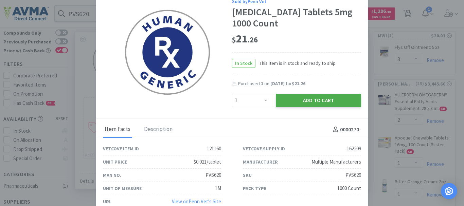
click at [311, 102] on button "Add to Cart" at bounding box center [318, 101] width 85 height 14
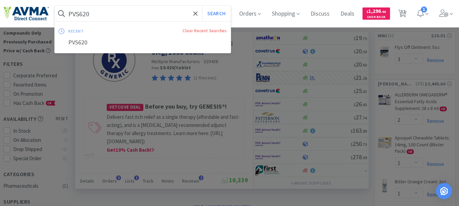
click at [125, 17] on input "PVS620" at bounding box center [143, 14] width 176 height 16
paste input "ALD005560"
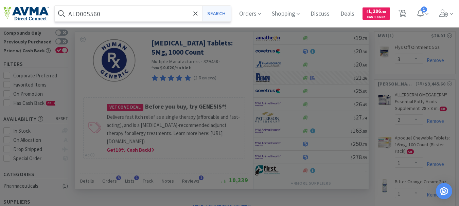
click at [225, 13] on button "Search" at bounding box center [216, 14] width 28 height 16
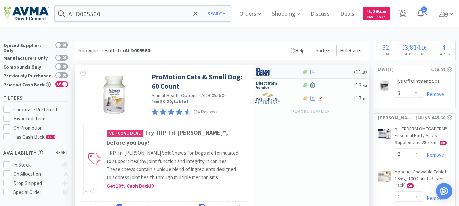
click at [265, 71] on img at bounding box center [267, 72] width 25 height 10
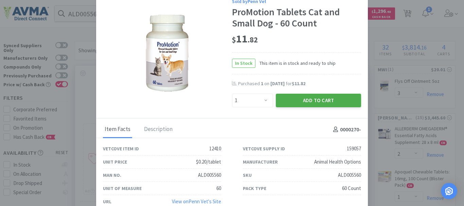
click at [319, 98] on button "Add to Cart" at bounding box center [318, 101] width 85 height 14
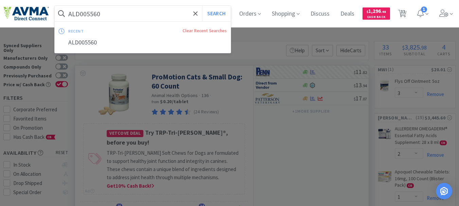
click at [94, 14] on input "ALD005560" at bounding box center [143, 14] width 176 height 16
paste input "UR1065"
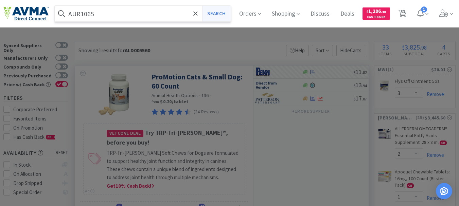
click at [222, 13] on button "Search" at bounding box center [216, 14] width 28 height 16
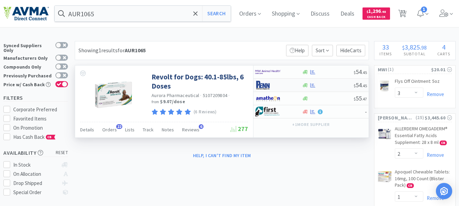
click at [265, 84] on img at bounding box center [267, 85] width 25 height 10
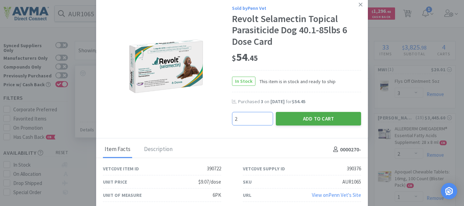
click at [325, 118] on button "Add to Cart" at bounding box center [318, 119] width 85 height 14
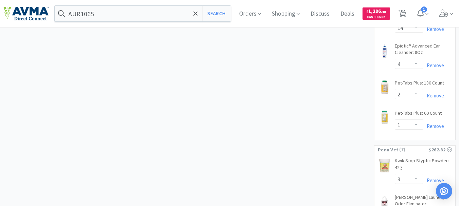
scroll to position [1020, 0]
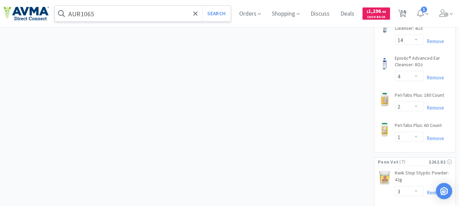
click at [119, 13] on input "AUR1065" at bounding box center [143, 14] width 176 height 16
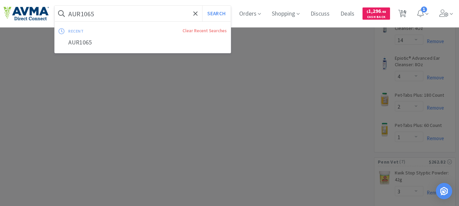
paste input "035862"
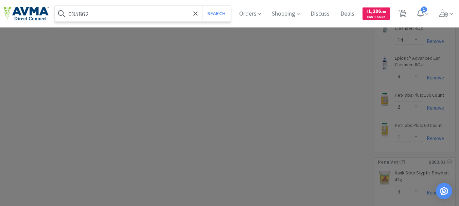
click at [202, 6] on button "Search" at bounding box center [216, 14] width 28 height 16
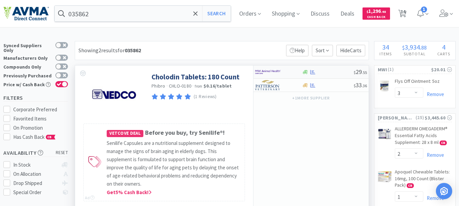
click at [265, 71] on img at bounding box center [267, 72] width 25 height 10
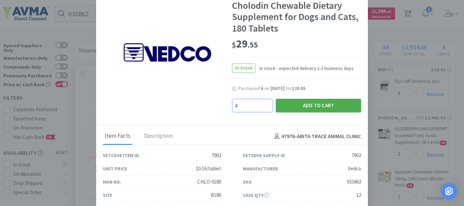
click at [303, 106] on button "Add to Cart" at bounding box center [318, 106] width 85 height 14
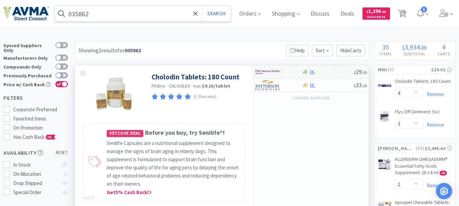
click at [64, 14] on icon at bounding box center [61, 13] width 7 height 7
click at [75, 14] on input "035862" at bounding box center [143, 14] width 176 height 16
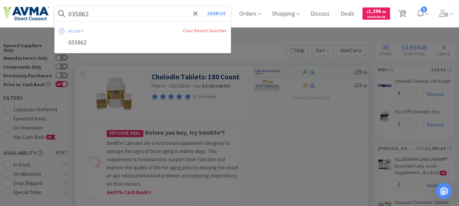
paste input "03976"
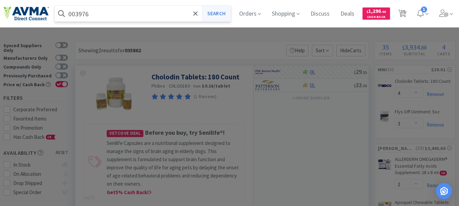
click at [211, 13] on button "Search" at bounding box center [216, 14] width 28 height 16
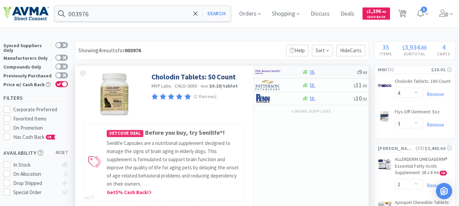
click at [265, 70] on img at bounding box center [267, 72] width 25 height 10
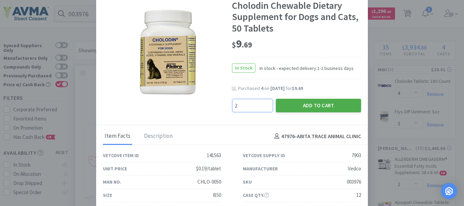
click at [308, 107] on button "Add to Cart" at bounding box center [318, 106] width 85 height 14
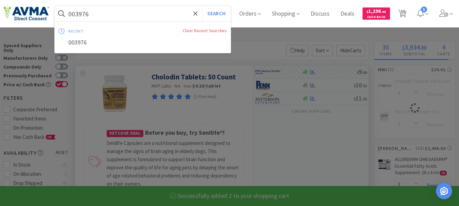
click at [88, 11] on input "003976" at bounding box center [143, 14] width 176 height 16
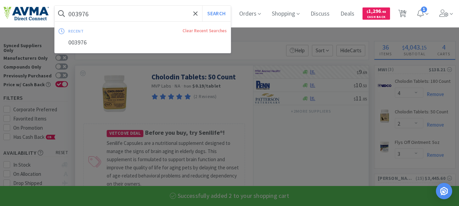
paste input "59918"
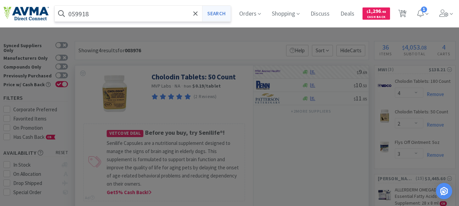
click at [218, 11] on button "Search" at bounding box center [216, 14] width 28 height 16
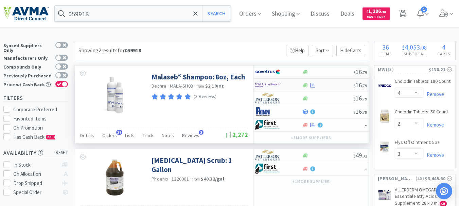
click at [262, 86] on img at bounding box center [267, 85] width 25 height 10
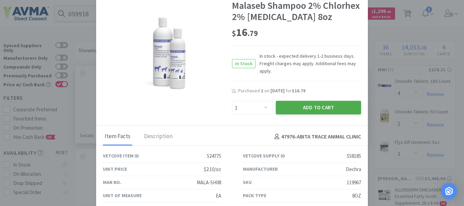
click at [302, 105] on button "Add to Cart" at bounding box center [318, 108] width 85 height 14
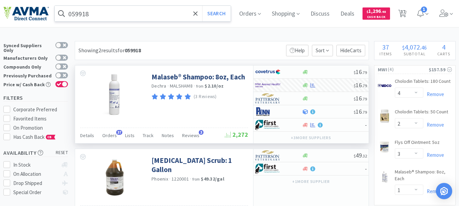
click at [91, 15] on input "059918" at bounding box center [143, 14] width 176 height 16
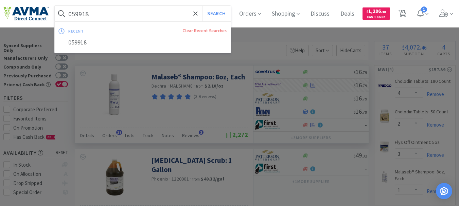
paste input "112834"
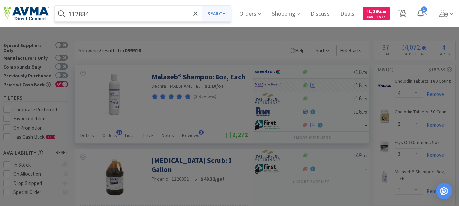
click at [222, 13] on button "Search" at bounding box center [216, 14] width 28 height 16
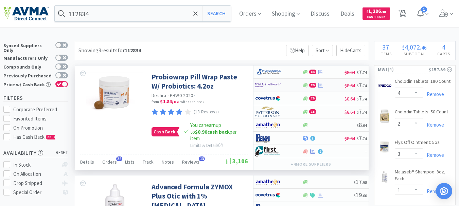
click at [269, 82] on img at bounding box center [267, 85] width 25 height 10
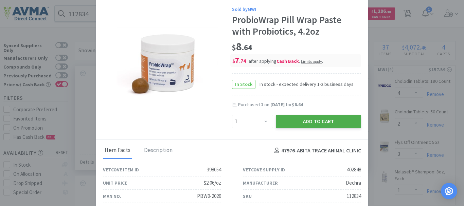
click at [298, 119] on button "Add to Cart" at bounding box center [318, 122] width 85 height 14
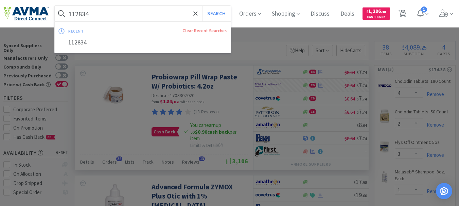
click at [105, 13] on input "112834" at bounding box center [143, 14] width 176 height 16
paste input "010956"
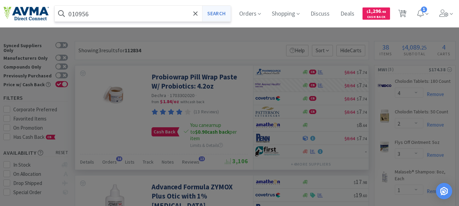
click at [221, 13] on button "Search" at bounding box center [216, 14] width 28 height 16
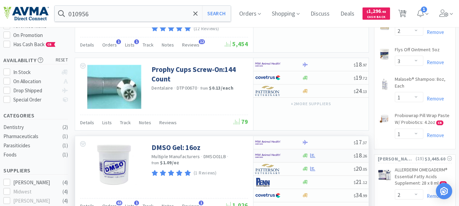
scroll to position [102, 0]
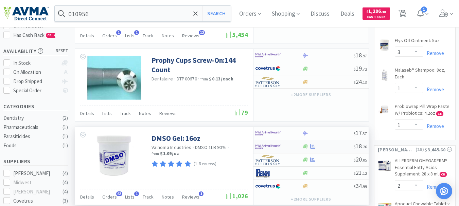
click at [266, 146] on img at bounding box center [267, 147] width 25 height 10
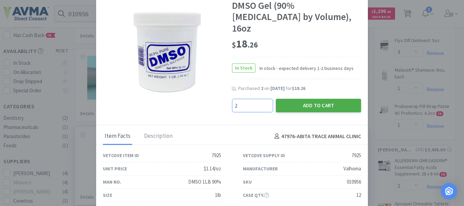
click at [310, 99] on button "Add to Cart" at bounding box center [318, 106] width 85 height 14
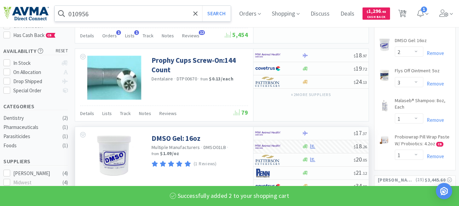
click at [80, 13] on input "010956" at bounding box center [143, 14] width 176 height 16
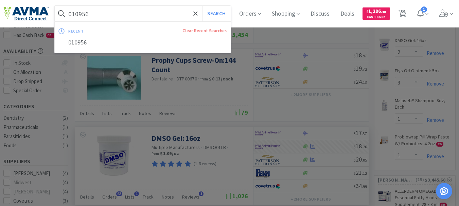
paste input "510251"
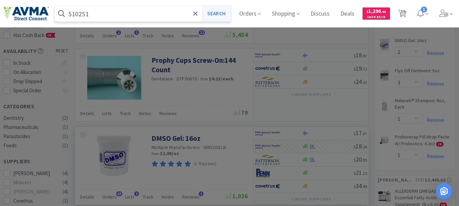
click at [218, 13] on button "Search" at bounding box center [216, 14] width 28 height 16
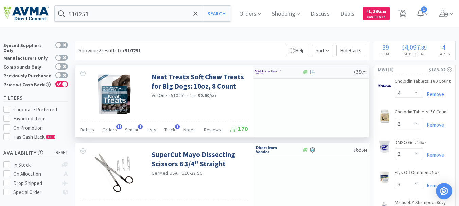
click at [269, 75] on img at bounding box center [267, 72] width 25 height 10
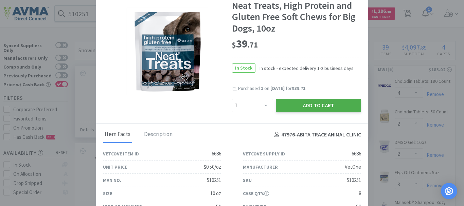
click at [295, 104] on button "Add to Cart" at bounding box center [318, 106] width 85 height 14
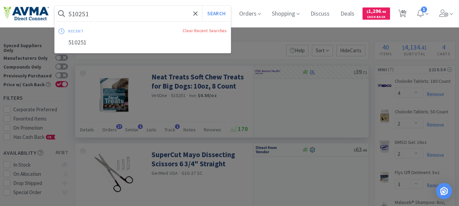
click at [82, 16] on input "510251" at bounding box center [143, 14] width 176 height 16
paste input "033058"
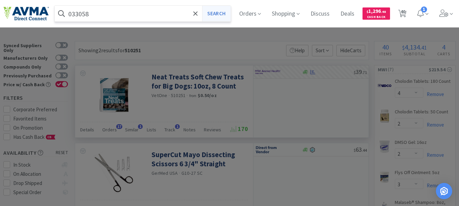
click at [227, 12] on button "Search" at bounding box center [216, 14] width 28 height 16
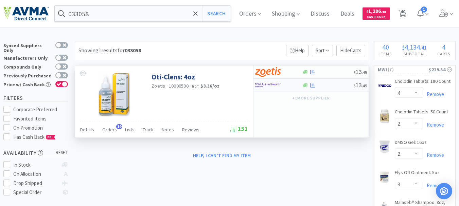
click at [260, 84] on img at bounding box center [267, 85] width 25 height 10
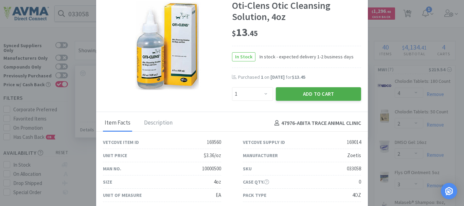
click at [303, 92] on button "Add to Cart" at bounding box center [318, 94] width 85 height 14
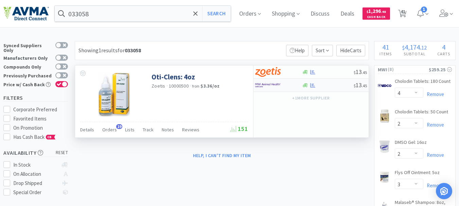
click at [266, 85] on img at bounding box center [267, 85] width 25 height 10
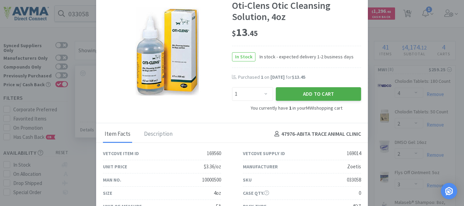
click at [311, 91] on button "Add to Cart" at bounding box center [318, 94] width 85 height 14
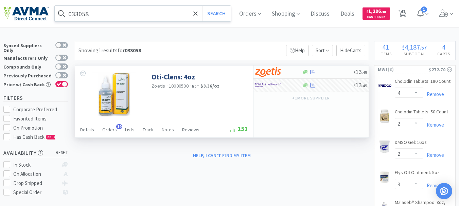
click at [104, 14] on input "033058" at bounding box center [143, 14] width 176 height 16
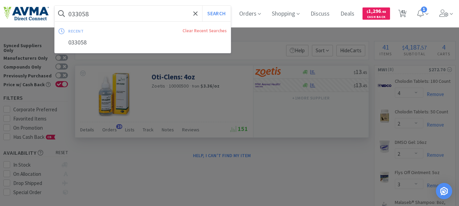
paste input "111937"
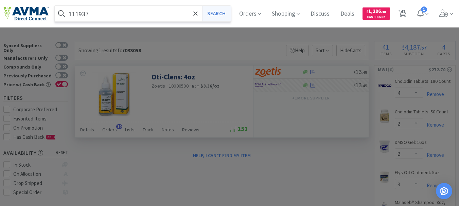
click at [225, 12] on button "Search" at bounding box center [216, 14] width 28 height 16
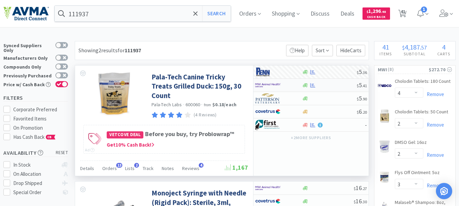
click at [263, 85] on img at bounding box center [267, 85] width 25 height 10
click at [268, 85] on img at bounding box center [267, 85] width 25 height 10
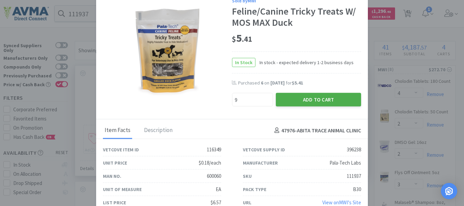
click at [314, 98] on button "Add to Cart" at bounding box center [318, 100] width 85 height 14
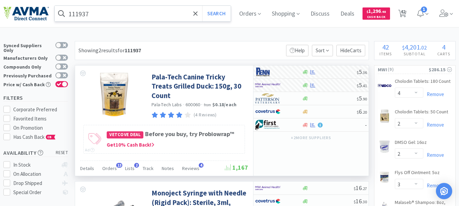
click at [134, 16] on input "111937" at bounding box center [143, 14] width 176 height 16
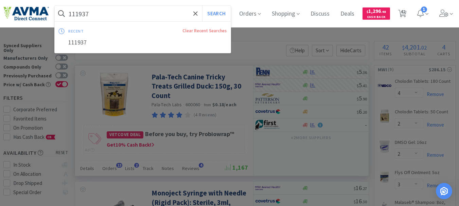
paste input "050123"
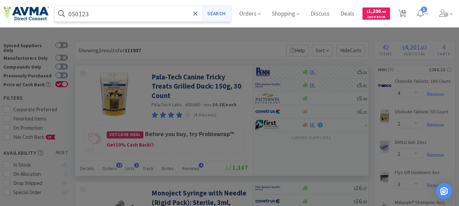
click at [222, 13] on button "Search" at bounding box center [216, 14] width 28 height 16
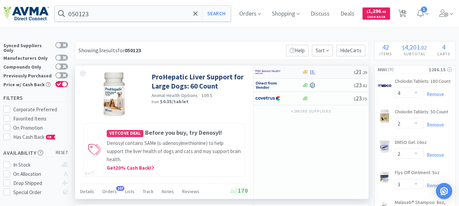
click at [270, 70] on img at bounding box center [267, 72] width 25 height 10
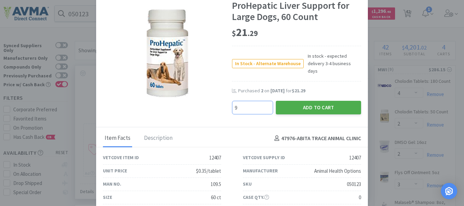
click at [324, 101] on button "Add to Cart" at bounding box center [318, 108] width 85 height 14
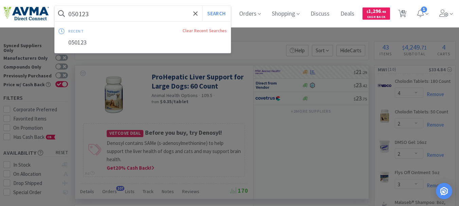
click at [79, 14] on input "050123" at bounding box center [143, 14] width 176 height 16
paste input "63459"
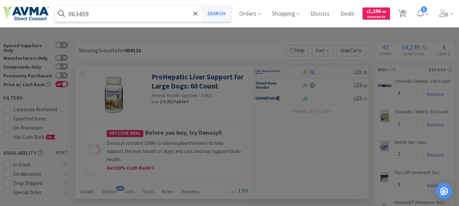
click at [214, 13] on button "Search" at bounding box center [216, 14] width 28 height 16
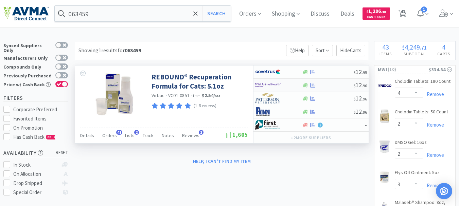
click at [270, 85] on img at bounding box center [267, 85] width 25 height 10
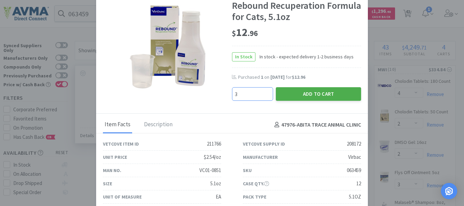
click at [302, 94] on button "Add to Cart" at bounding box center [318, 94] width 85 height 14
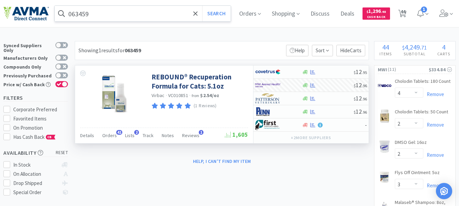
click at [72, 11] on input "063459" at bounding box center [143, 14] width 176 height 16
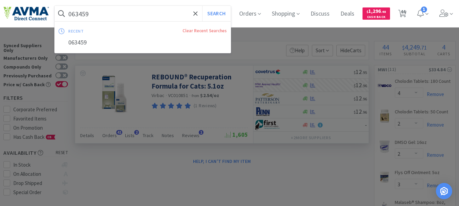
paste input "12428"
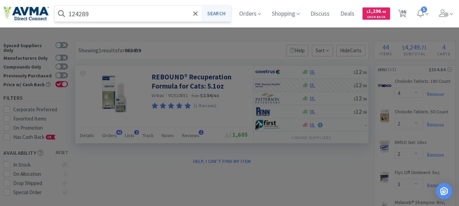
click at [225, 11] on button "Search" at bounding box center [216, 14] width 28 height 16
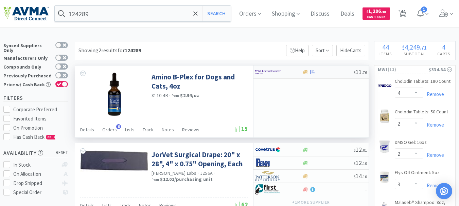
click at [270, 70] on img at bounding box center [267, 72] width 25 height 10
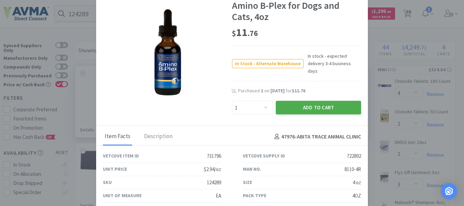
click at [311, 103] on button "Add to Cart" at bounding box center [318, 108] width 85 height 14
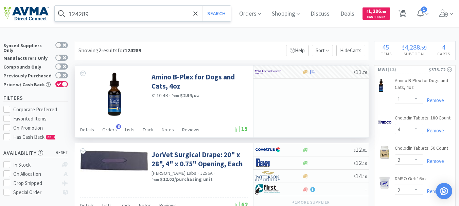
click at [88, 14] on input "124289" at bounding box center [143, 14] width 176 height 16
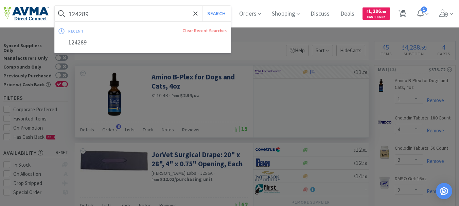
paste input "307"
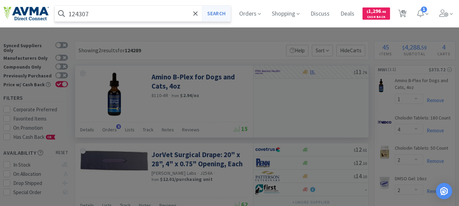
click at [220, 15] on button "Search" at bounding box center [216, 14] width 28 height 16
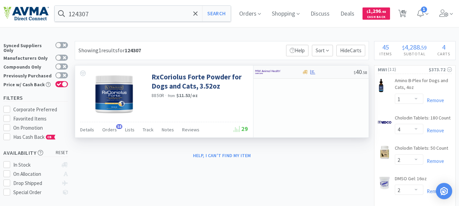
click at [267, 71] on img at bounding box center [267, 72] width 25 height 10
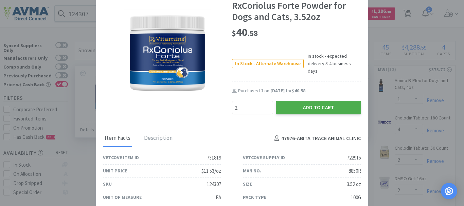
click at [322, 101] on button "Add to Cart" at bounding box center [318, 108] width 85 height 14
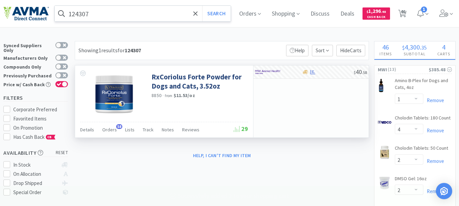
click at [78, 11] on input "124307" at bounding box center [143, 14] width 176 height 16
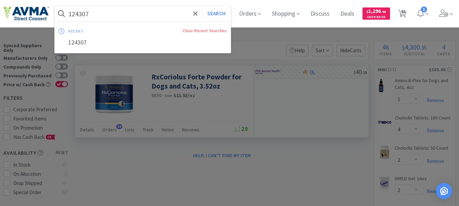
paste input "5079"
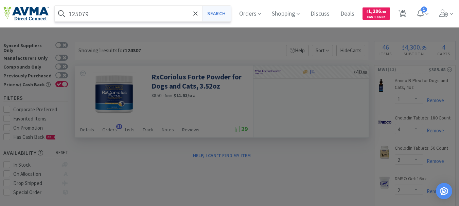
click at [220, 12] on button "Search" at bounding box center [216, 14] width 28 height 16
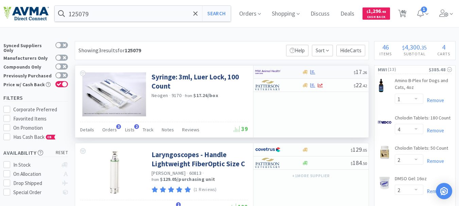
click at [261, 72] on img at bounding box center [267, 72] width 25 height 10
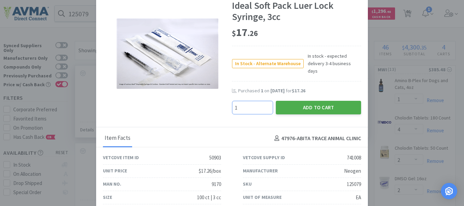
click at [306, 101] on button "Add to Cart" at bounding box center [318, 108] width 85 height 14
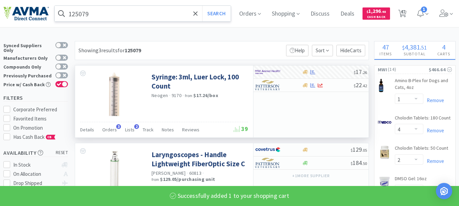
click at [86, 12] on input "125079" at bounding box center [143, 14] width 176 height 16
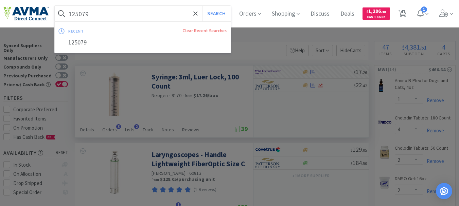
paste input "51012"
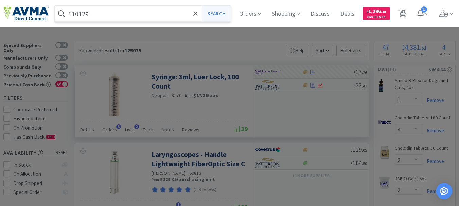
click at [224, 12] on button "Search" at bounding box center [216, 14] width 28 height 16
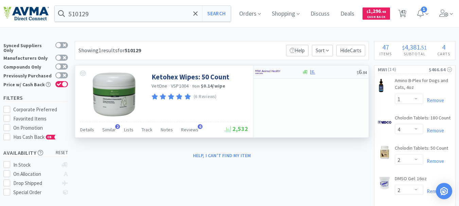
click at [265, 70] on img at bounding box center [267, 72] width 25 height 10
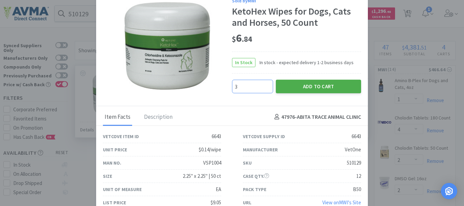
click at [312, 83] on button "Add to Cart" at bounding box center [318, 87] width 85 height 14
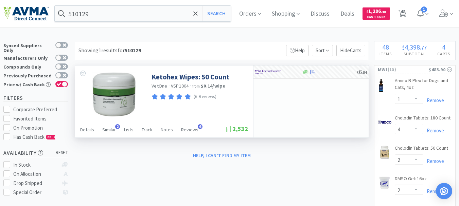
drag, startPoint x: 409, startPoint y: 13, endPoint x: 404, endPoint y: 30, distance: 17.9
click at [405, 13] on span "48" at bounding box center [403, 11] width 5 height 27
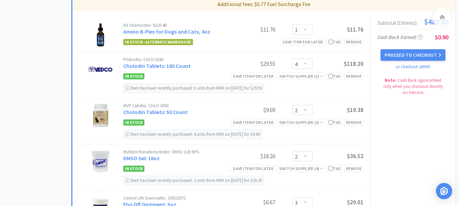
scroll to position [374, 0]
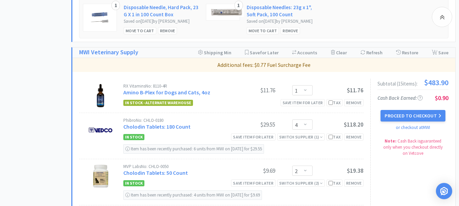
click at [252, 98] on div "RX Vitamins No: 8110-4R Amino B-Plex for Dogs and Cats, 4oz $11.76 Enter Quanti…" at bounding box center [243, 91] width 240 height 14
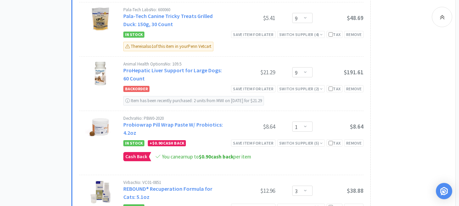
scroll to position [850, 0]
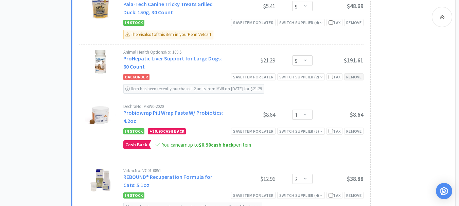
click at [355, 81] on div "Remove" at bounding box center [353, 76] width 19 height 7
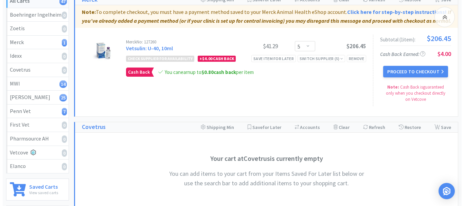
scroll to position [0, 0]
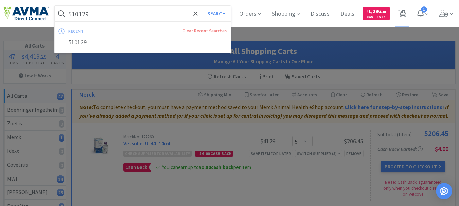
click at [105, 11] on input "510129" at bounding box center [143, 14] width 176 height 16
paste input "050123"
click at [215, 14] on button "Search" at bounding box center [216, 14] width 28 height 16
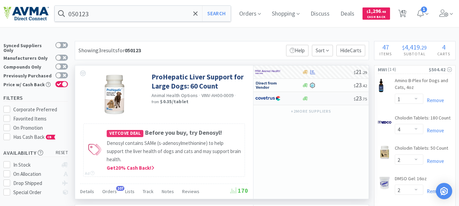
click at [270, 100] on img at bounding box center [267, 98] width 25 height 10
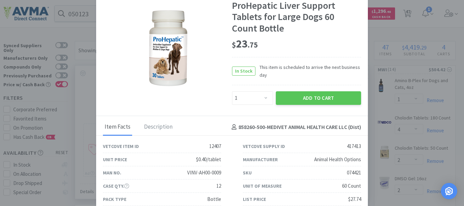
click at [347, 171] on div "074421" at bounding box center [354, 173] width 14 height 8
copy div "074421"
